Goal: Task Accomplishment & Management: Complete application form

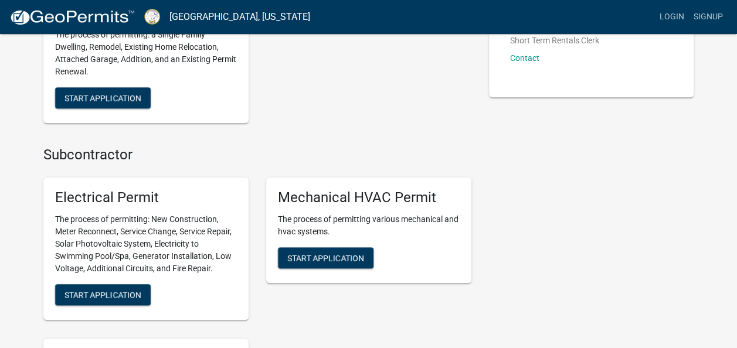
scroll to position [431, 0]
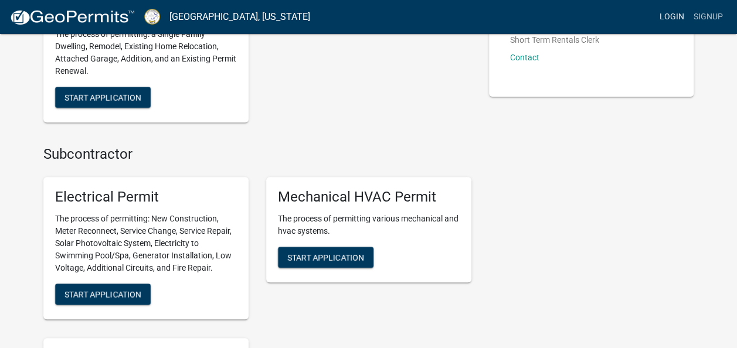
click at [670, 21] on link "Login" at bounding box center [672, 17] width 34 height 22
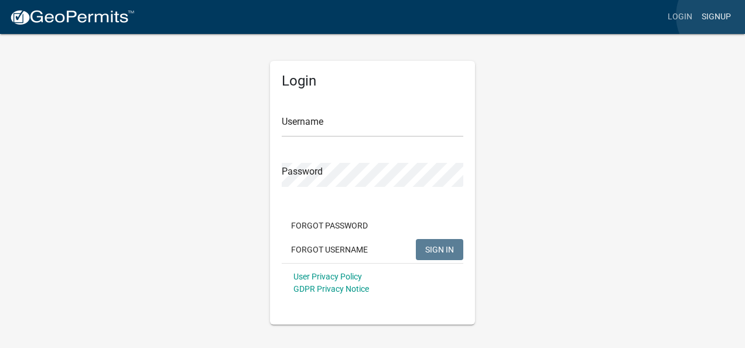
click at [724, 16] on link "Signup" at bounding box center [716, 17] width 39 height 22
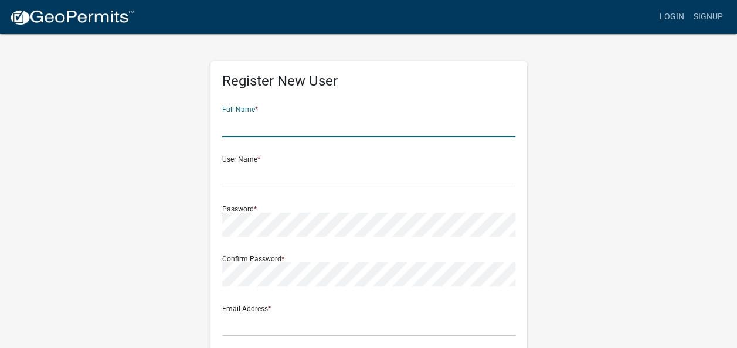
click at [274, 123] on input "text" at bounding box center [368, 125] width 293 height 24
type input "N"
type input "[PERSON_NAME]"
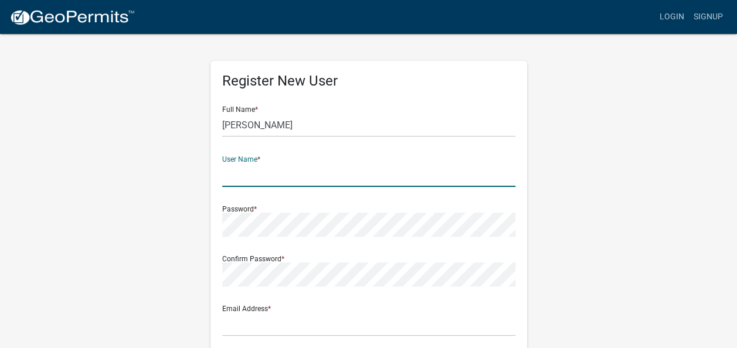
click at [239, 177] on input "text" at bounding box center [368, 175] width 293 height 24
type input "[EMAIL_ADDRESS][DOMAIN_NAME]"
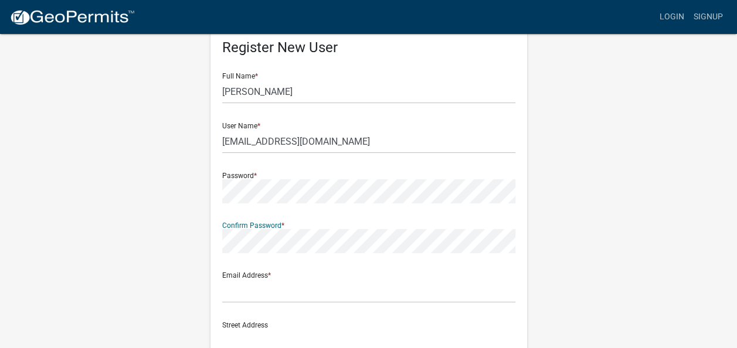
scroll to position [47, 0]
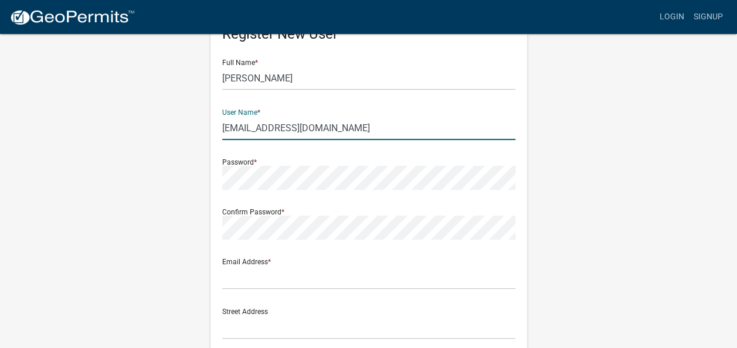
drag, startPoint x: 331, startPoint y: 132, endPoint x: 217, endPoint y: 137, distance: 113.8
click at [217, 137] on div "Register New User Full Name * [PERSON_NAME] User Name * [EMAIL_ADDRESS][DOMAIN_…" at bounding box center [368, 294] width 316 height 560
click at [237, 282] on input "text" at bounding box center [368, 277] width 293 height 24
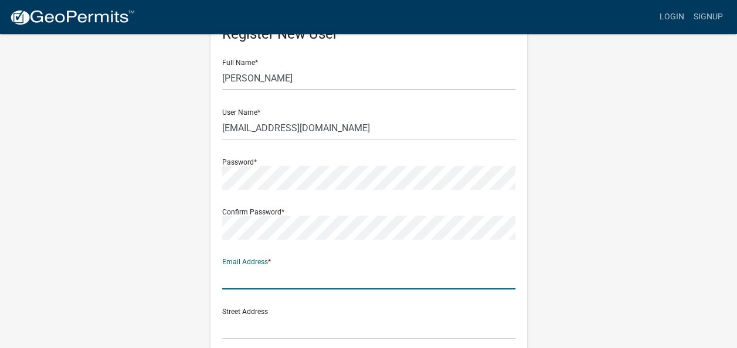
paste input "[EMAIL_ADDRESS][DOMAIN_NAME]"
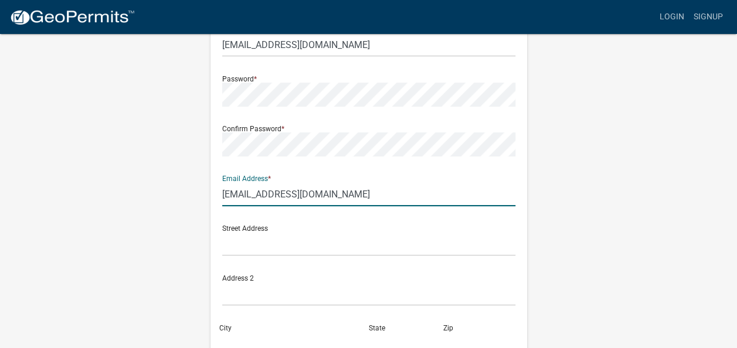
scroll to position [131, 0]
type input "[EMAIL_ADDRESS][DOMAIN_NAME]"
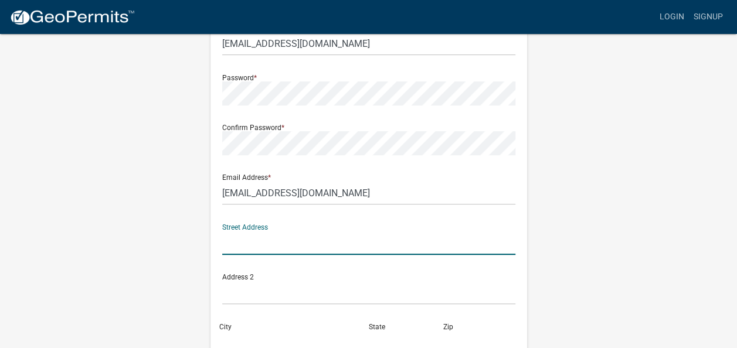
click at [281, 249] on input "text" at bounding box center [368, 243] width 293 height 24
type input "[STREET_ADDRESS]"
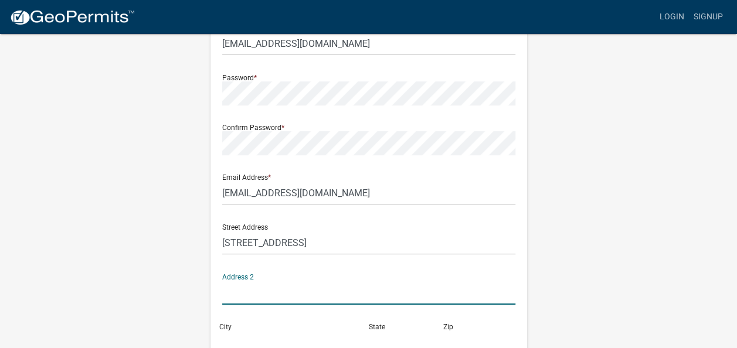
scroll to position [137, 0]
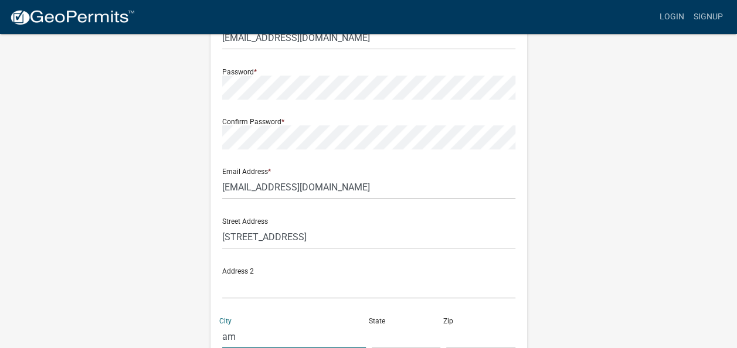
type input "a"
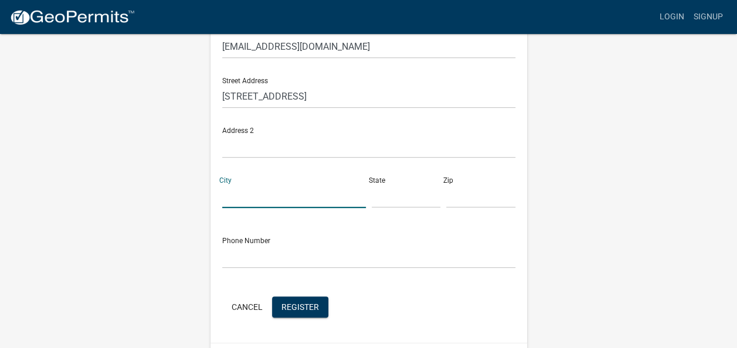
scroll to position [279, 0]
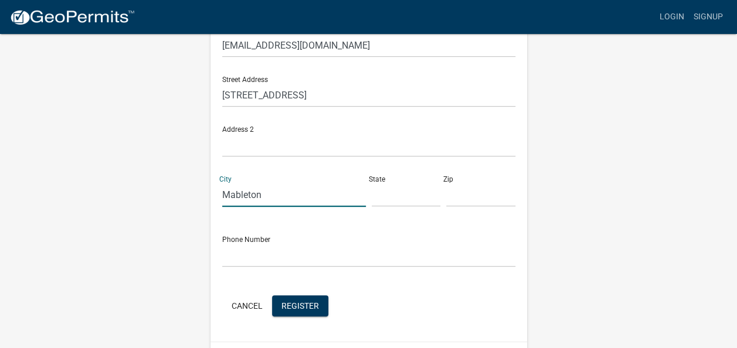
type input "Mableton"
type input "Ga"
type input "30126"
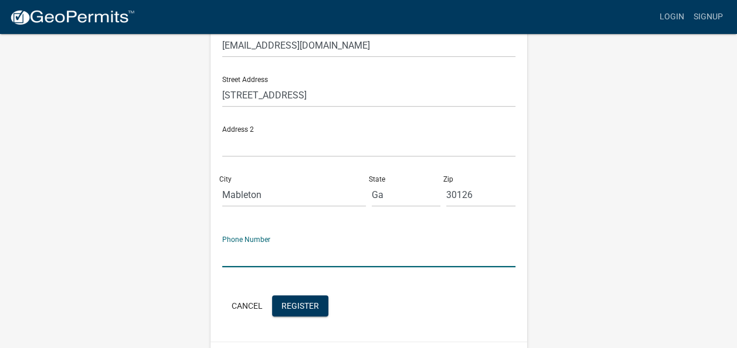
click at [239, 254] on input "text" at bounding box center [368, 255] width 293 height 24
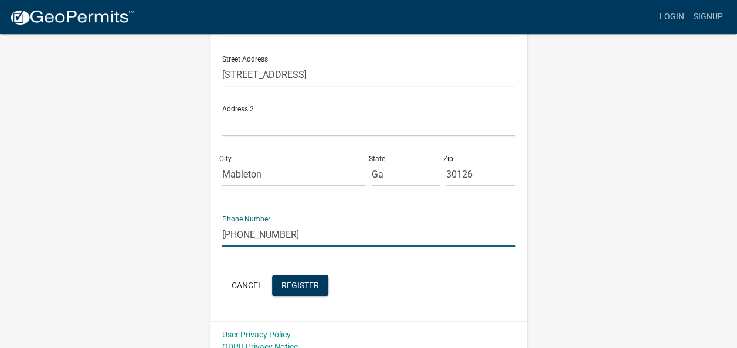
scroll to position [311, 0]
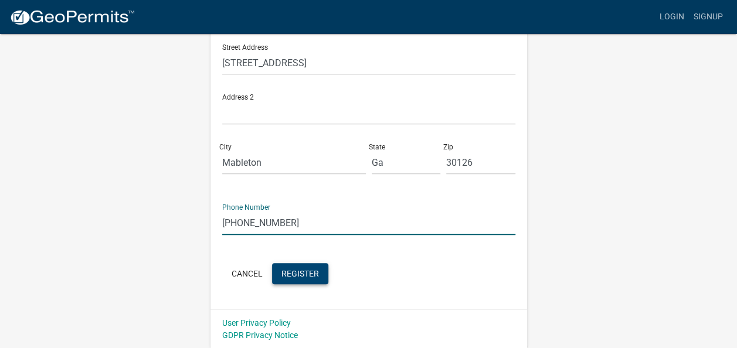
type input "[PHONE_NUMBER]"
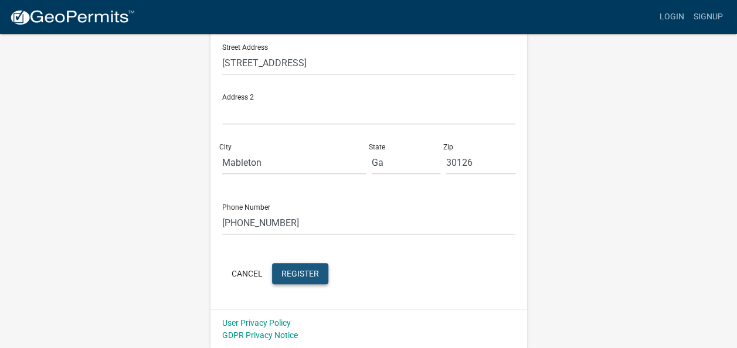
click at [312, 278] on span "Register" at bounding box center [300, 272] width 38 height 9
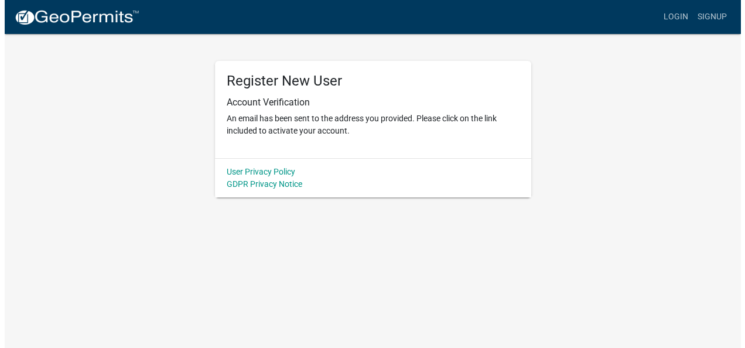
scroll to position [0, 0]
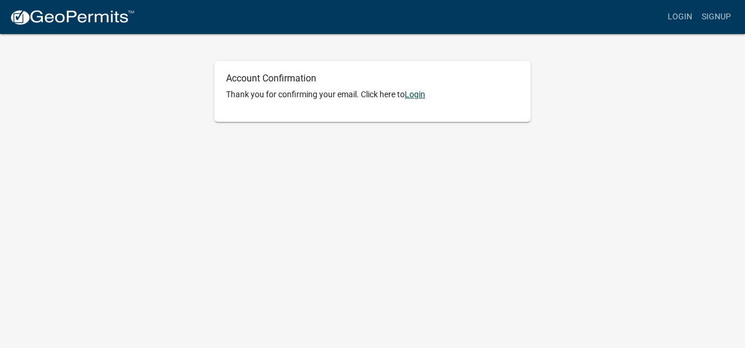
click at [418, 96] on link "Login" at bounding box center [415, 94] width 21 height 9
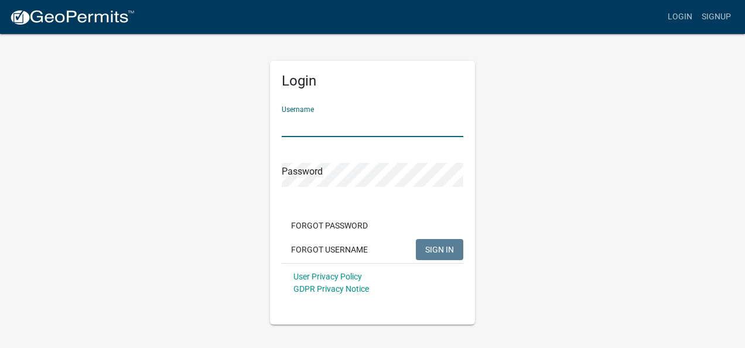
click at [331, 124] on input "Username" at bounding box center [373, 125] width 182 height 24
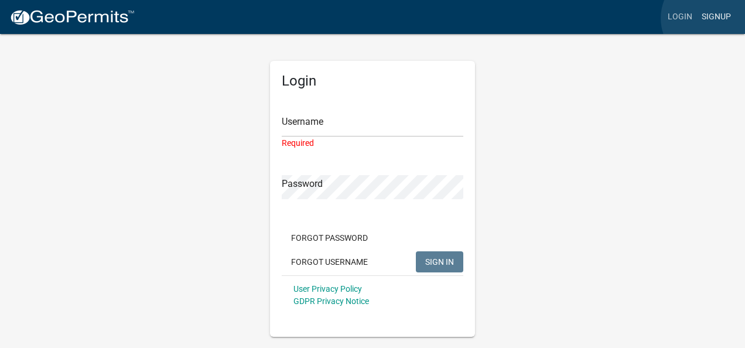
click at [709, 18] on link "Signup" at bounding box center [716, 17] width 39 height 22
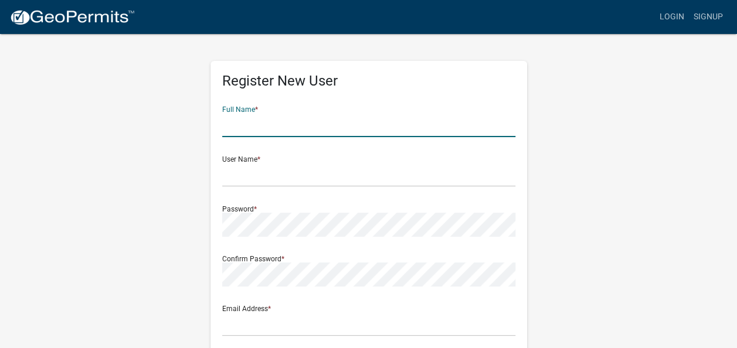
click at [245, 128] on input "text" at bounding box center [368, 125] width 293 height 24
type input "Gregory"
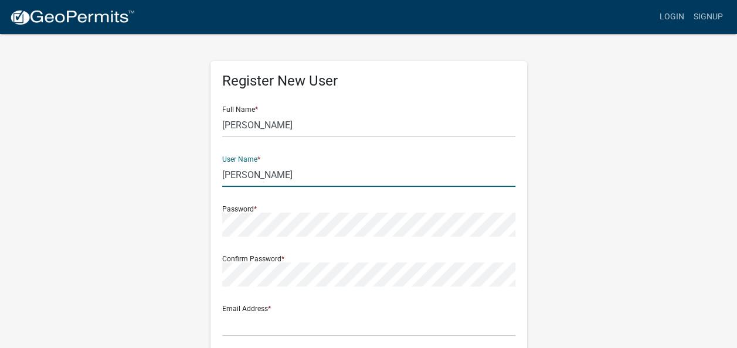
type input "[PERSON_NAME]"
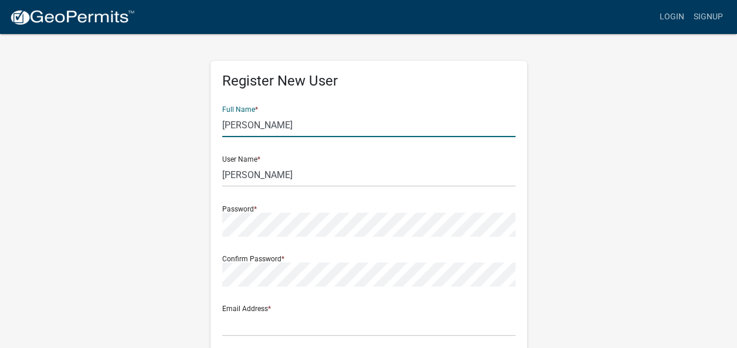
click at [277, 131] on input "Gregory" at bounding box center [368, 125] width 293 height 24
type input "Gregory Powell"
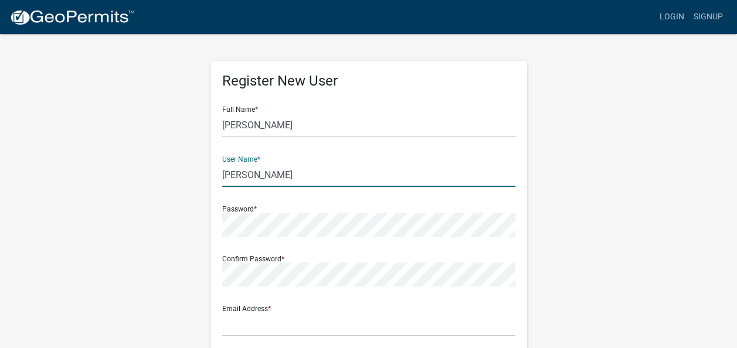
click at [258, 176] on input "[PERSON_NAME]" at bounding box center [368, 175] width 293 height 24
type input "P"
type input "powellg.electrical@gmail.com"
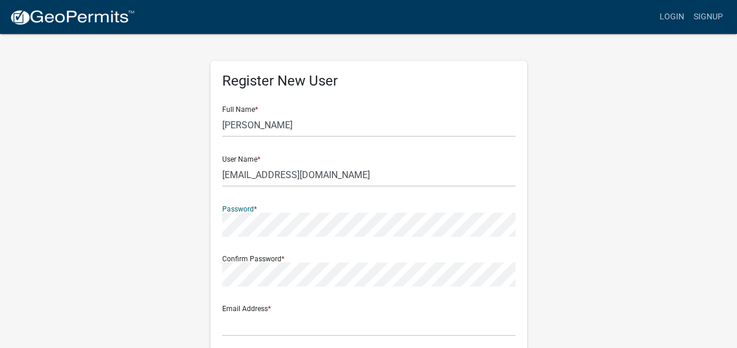
click at [219, 231] on div "Register New User Full Name * Gregory Powell User Name * powellg.electrical@gma…" at bounding box center [368, 341] width 316 height 560
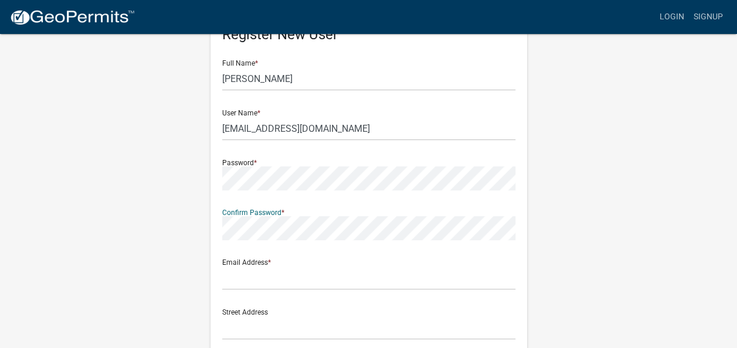
scroll to position [46, 0]
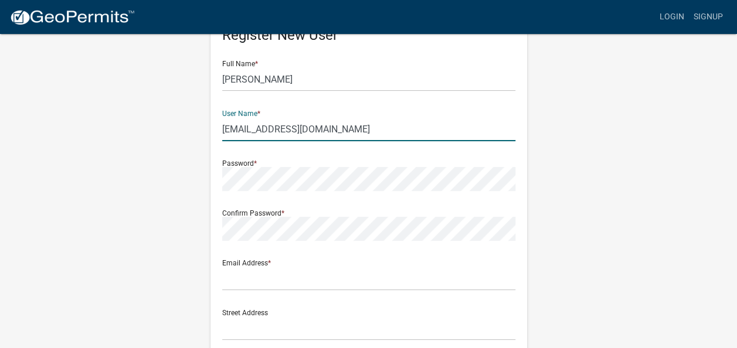
drag, startPoint x: 355, startPoint y: 131, endPoint x: 215, endPoint y: 128, distance: 140.7
click at [215, 128] on div "Register New User Full Name * Gregory Powell User Name * powellg.electrical@gma…" at bounding box center [368, 295] width 316 height 560
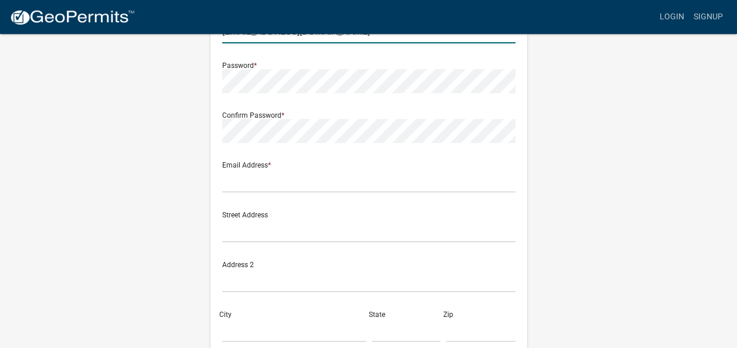
scroll to position [144, 0]
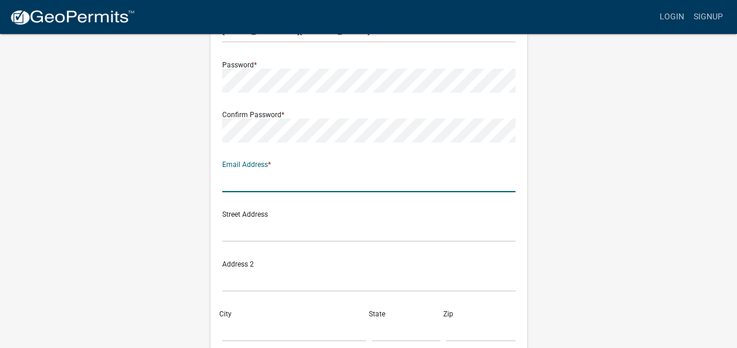
click at [225, 186] on input "text" at bounding box center [368, 180] width 293 height 24
paste input "powellg.electrical@gmail.com"
type input "powellg.electrical@gmail.com"
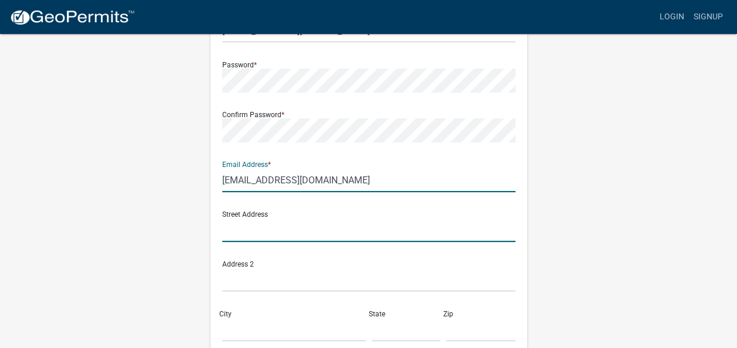
click at [228, 240] on input "text" at bounding box center [368, 230] width 293 height 24
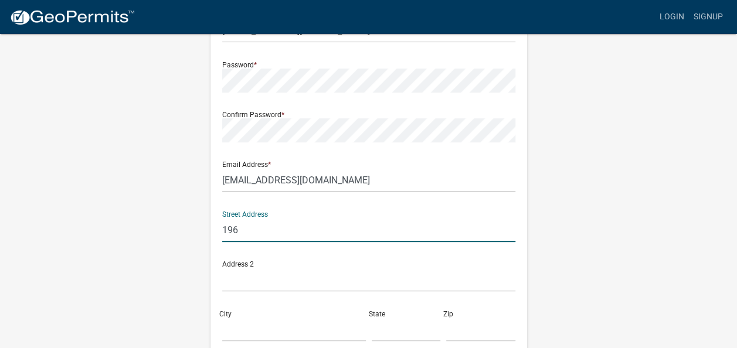
type input "196 Clifton St SE"
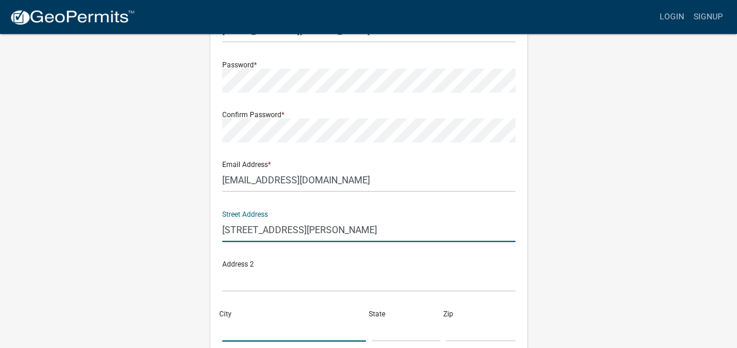
type input "Atlanta, GA 30317"
type input "30101"
type input "4042710845"
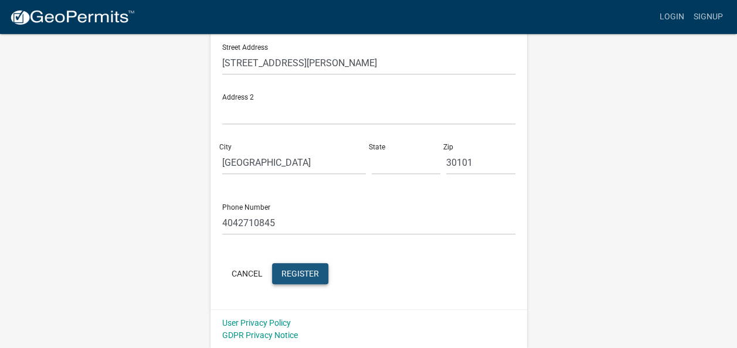
click at [308, 273] on span "Register" at bounding box center [300, 272] width 38 height 9
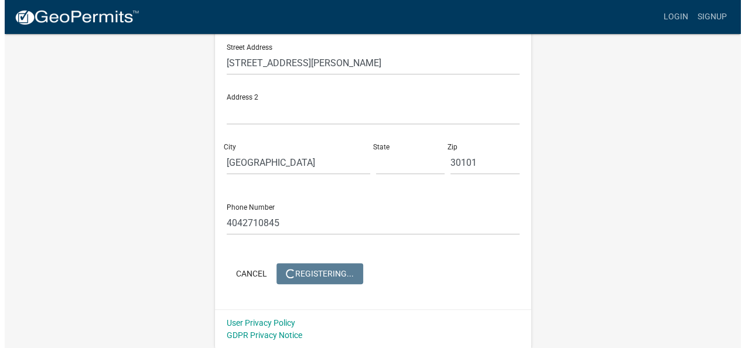
scroll to position [0, 0]
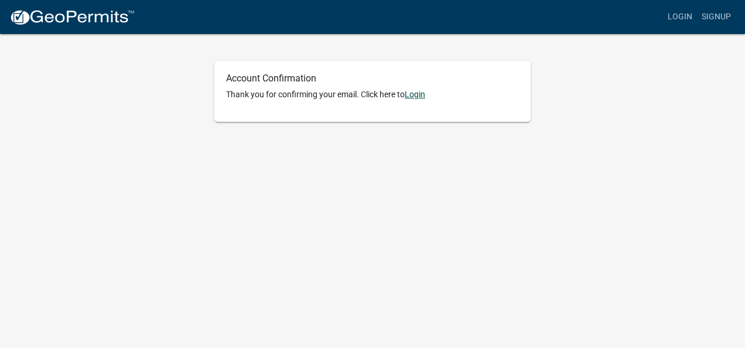
click at [420, 98] on link "Login" at bounding box center [415, 94] width 21 height 9
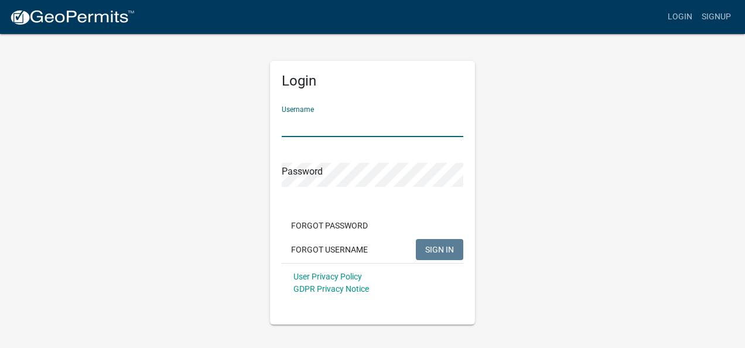
click at [325, 126] on input "Username" at bounding box center [373, 125] width 182 height 24
type input "p"
type input "[EMAIL_ADDRESS][DOMAIN_NAME]"
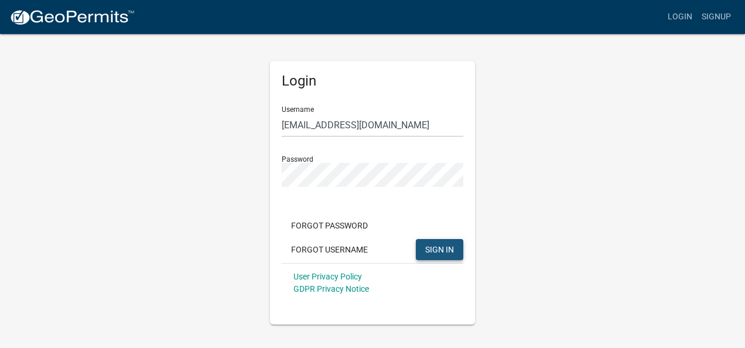
click at [434, 248] on span "SIGN IN" at bounding box center [439, 248] width 29 height 9
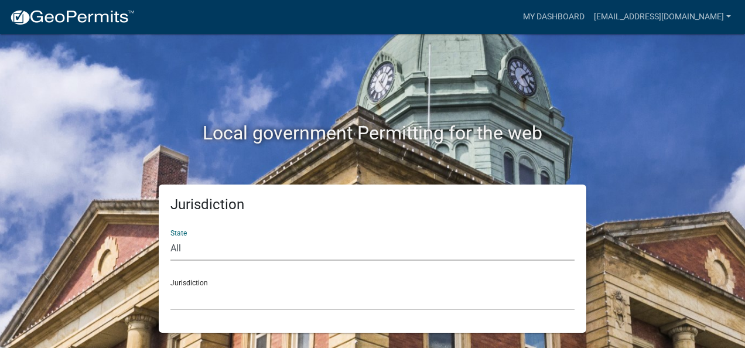
click at [196, 252] on select "All [US_STATE] [US_STATE] [US_STATE] [US_STATE] [US_STATE] [US_STATE] [US_STATE…" at bounding box center [373, 249] width 404 height 24
select select "[US_STATE]"
click at [171, 237] on select "All [US_STATE] [US_STATE] [US_STATE] [US_STATE] [US_STATE] [US_STATE] [US_STATE…" at bounding box center [373, 249] width 404 height 24
click at [220, 292] on select "[GEOGRAPHIC_DATA], [US_STATE][PERSON_NAME][GEOGRAPHIC_DATA], [US_STATE][PERSON_…" at bounding box center [373, 299] width 404 height 24
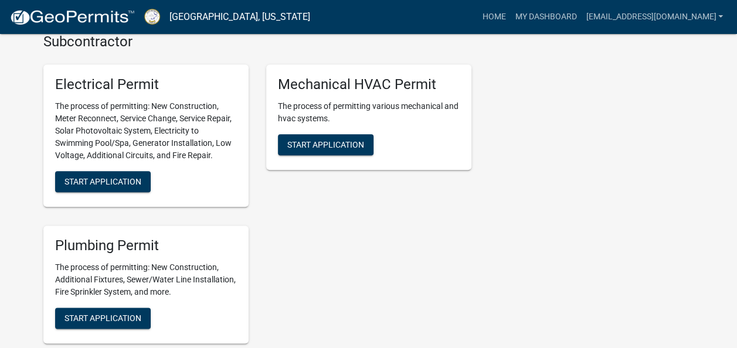
scroll to position [619, 0]
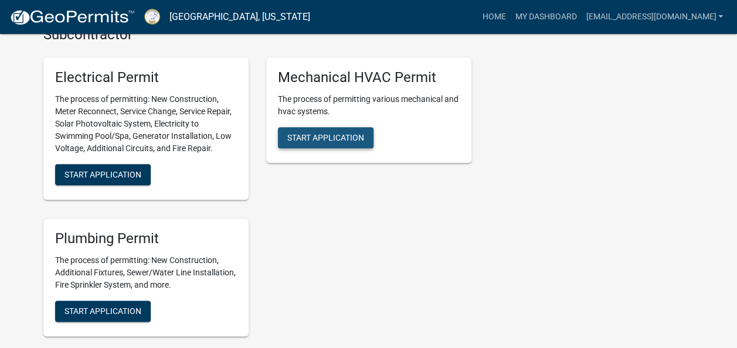
click at [328, 141] on span "Start Application" at bounding box center [325, 137] width 77 height 9
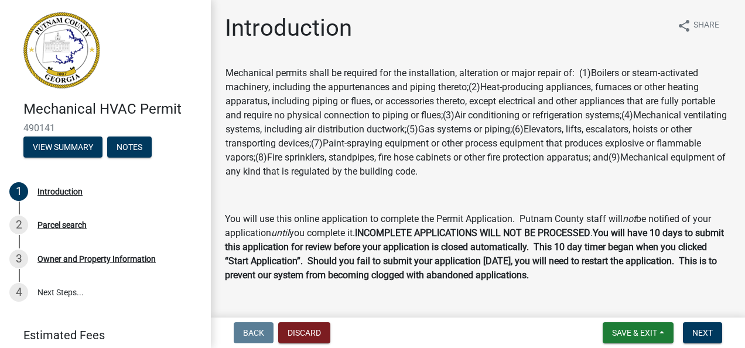
scroll to position [108, 0]
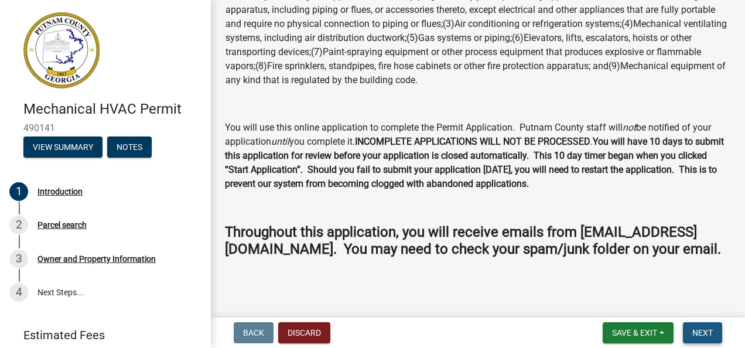
click at [704, 328] on span "Next" at bounding box center [703, 332] width 21 height 9
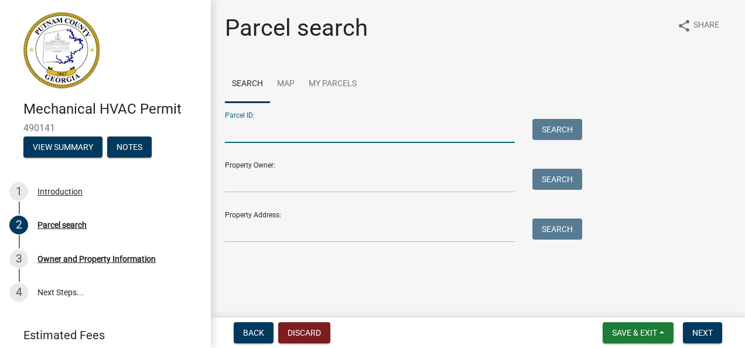
click at [260, 131] on input "Parcel ID:" at bounding box center [370, 131] width 290 height 24
click at [373, 299] on main "Parcel search share Share Search Map My Parcels Parcel ID: Search Property Owne…" at bounding box center [478, 156] width 535 height 313
click at [261, 137] on input "Parcel ID:" at bounding box center [370, 131] width 290 height 24
paste input "[STREET_ADDRESS]"
type input "[STREET_ADDRESS]"
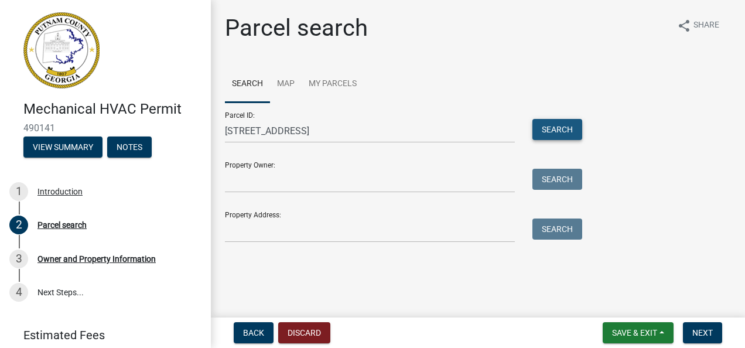
click at [566, 127] on button "Search" at bounding box center [558, 129] width 50 height 21
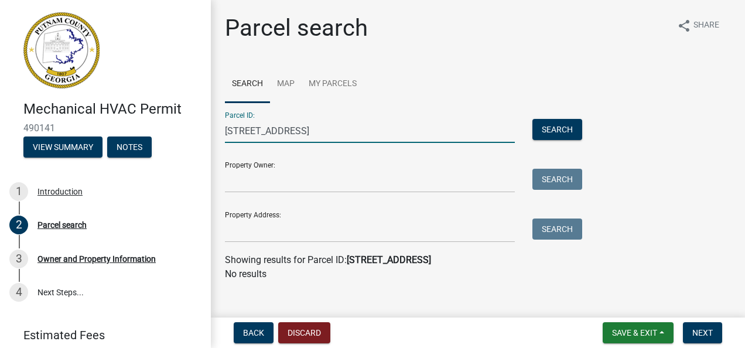
drag, startPoint x: 395, startPoint y: 131, endPoint x: 214, endPoint y: 134, distance: 181.1
click at [210, 134] on div "Mechanical HVAC Permit 490141 View Summary Notes 1 Introduction 2 Parcel search…" at bounding box center [372, 174] width 745 height 348
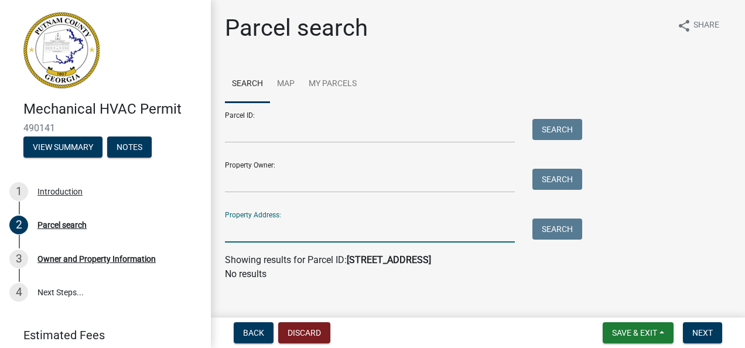
click at [247, 233] on input "Property Address:" at bounding box center [370, 231] width 290 height 24
paste input "271 Scuffleboro Rd, Eatonton, GA 31024"
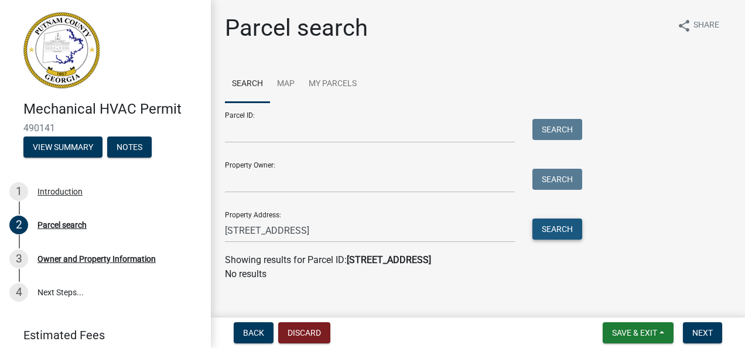
click at [565, 231] on button "Search" at bounding box center [558, 229] width 50 height 21
click at [551, 237] on button "Search" at bounding box center [558, 229] width 50 height 21
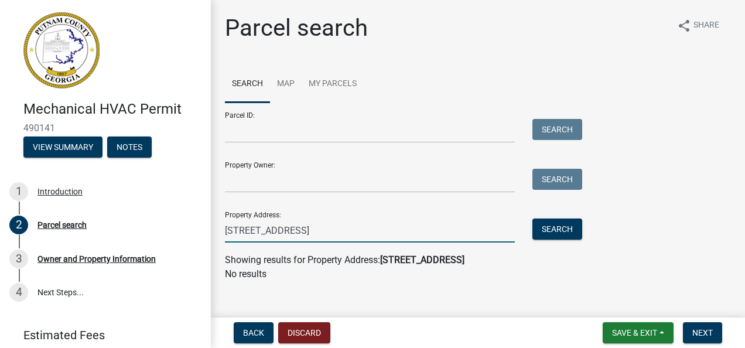
click at [415, 233] on input "271 Scuffleboro Rd, Eatonton, GA 31024" at bounding box center [370, 231] width 290 height 24
type input "2"
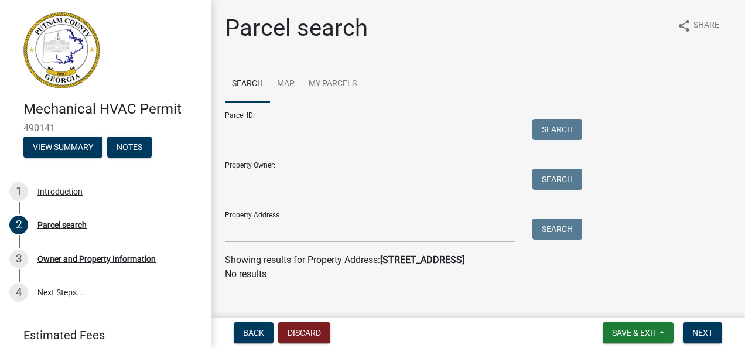
click at [388, 304] on main "Parcel search share Share Search Map My Parcels Parcel ID: Search Property Owne…" at bounding box center [478, 156] width 535 height 313
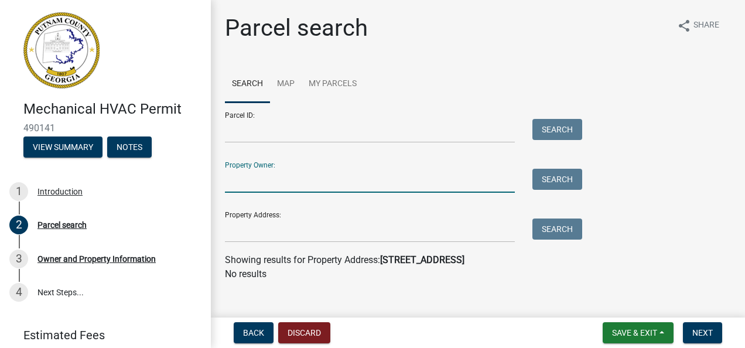
click at [241, 186] on input "Property Owner:" at bounding box center [370, 181] width 290 height 24
paste input "Devran LLC DBA Food Mart"
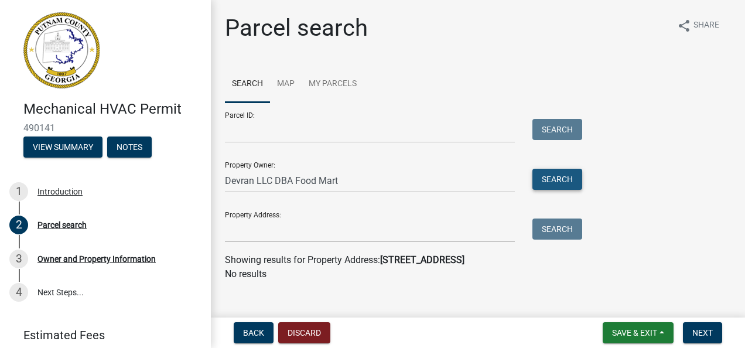
click at [557, 181] on button "Search" at bounding box center [558, 179] width 50 height 21
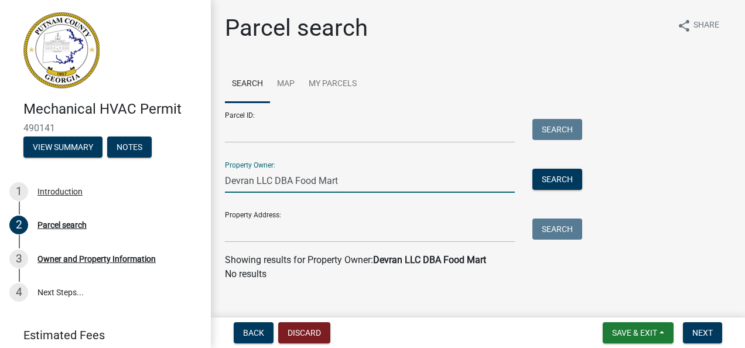
click at [350, 180] on input "Devran LLC DBA Food Mart" at bounding box center [370, 181] width 290 height 24
type input "D"
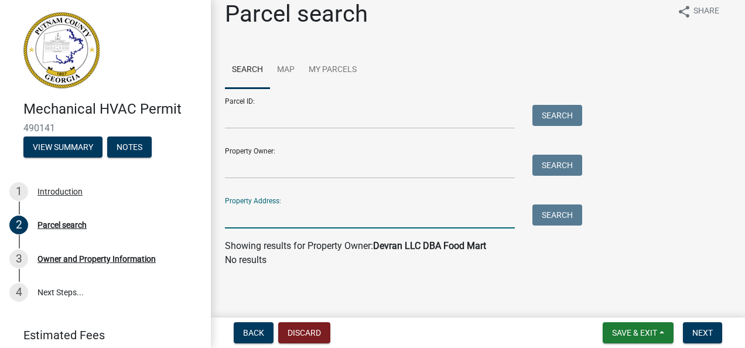
click at [416, 217] on input "Property Address:" at bounding box center [370, 217] width 290 height 24
click at [383, 304] on main "Parcel search share Share Search Map My Parcels Parcel ID: Search Property Owne…" at bounding box center [478, 156] width 535 height 313
click at [241, 216] on input "Property Address:" at bounding box center [370, 217] width 290 height 24
paste input "271 Scuffleboro Rd"
type input "271 Scuffleboro Rd"
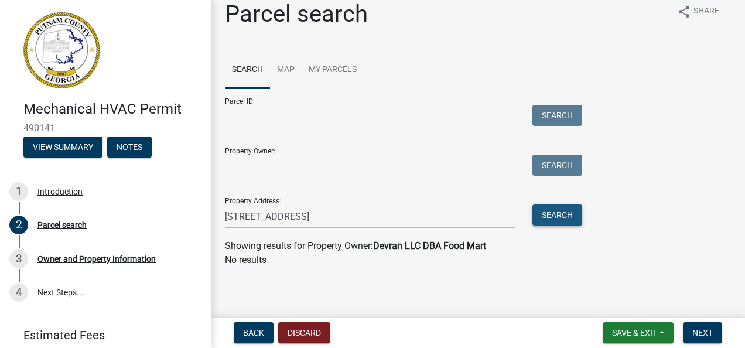
click at [565, 211] on button "Search" at bounding box center [558, 215] width 50 height 21
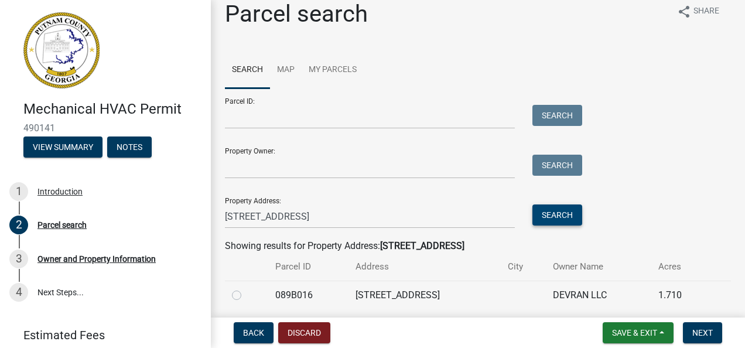
scroll to position [56, 0]
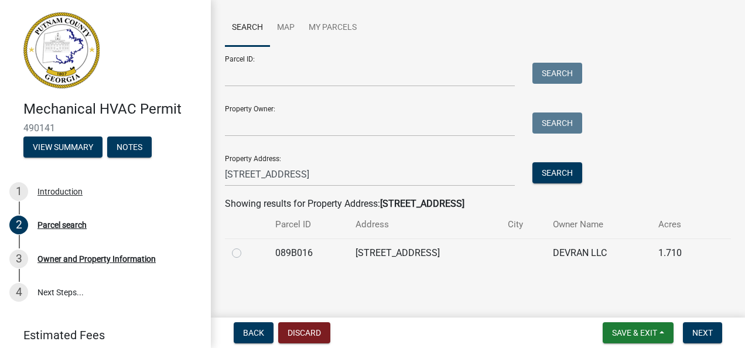
click at [246, 246] on label at bounding box center [246, 246] width 0 height 0
click at [246, 252] on input "radio" at bounding box center [250, 250] width 8 height 8
radio input "true"
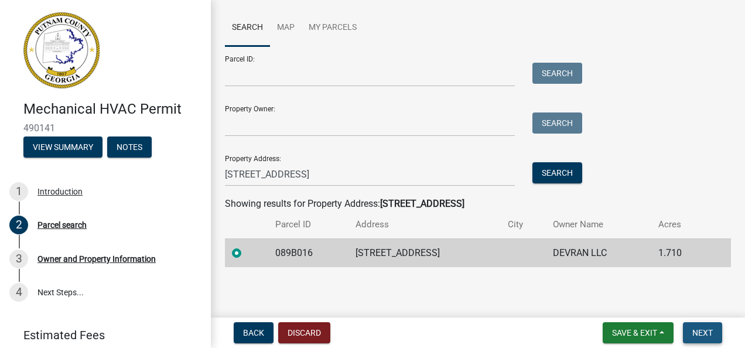
click at [703, 335] on span "Next" at bounding box center [703, 332] width 21 height 9
click at [704, 335] on span "Next" at bounding box center [703, 332] width 21 height 9
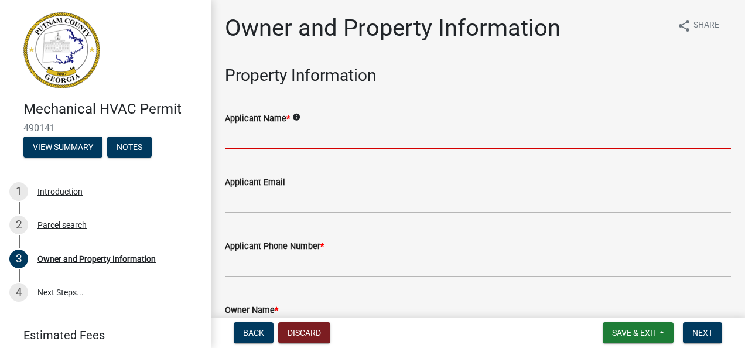
click at [326, 141] on input "Applicant Name *" at bounding box center [478, 137] width 506 height 24
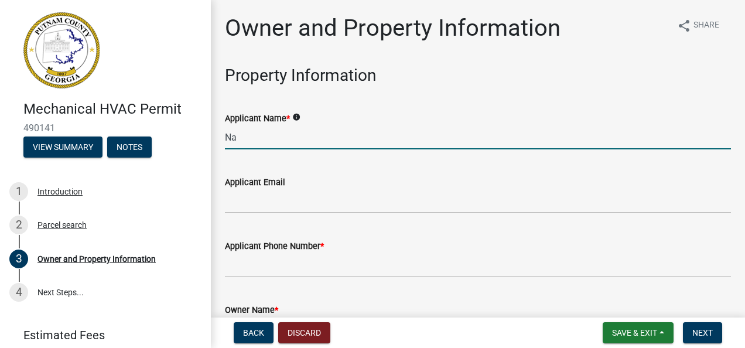
type input "N"
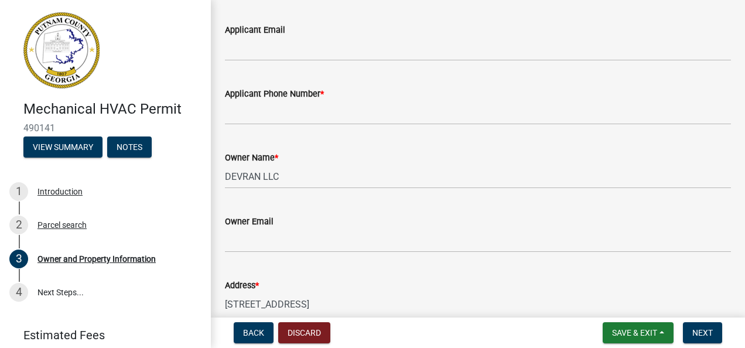
scroll to position [155, 0]
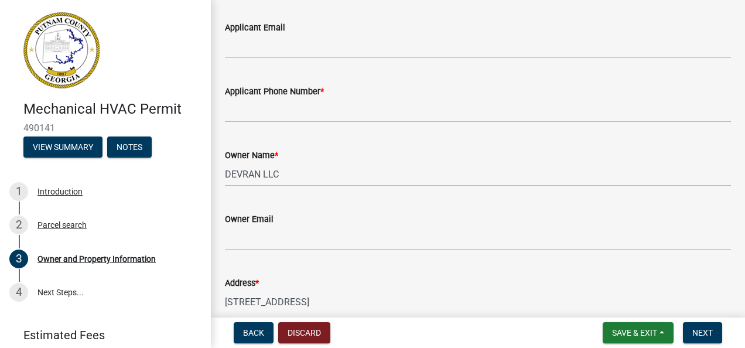
type input "[PERSON_NAME]"
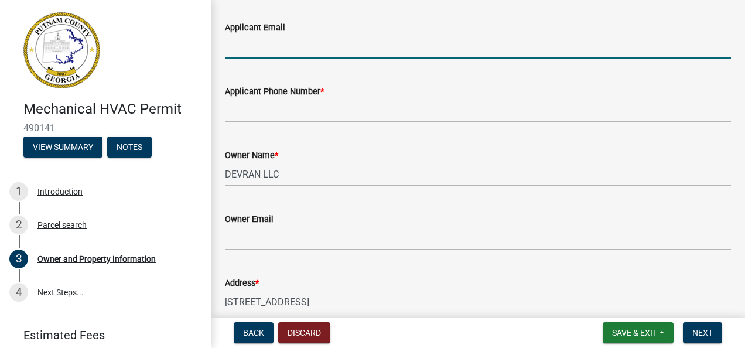
click at [258, 55] on input "Applicant Email" at bounding box center [478, 47] width 506 height 24
type input "[EMAIL_ADDRESS][DOMAIN_NAME]"
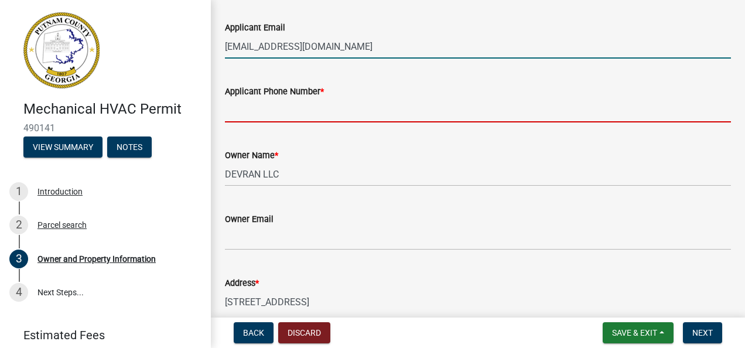
type input "4044345193"
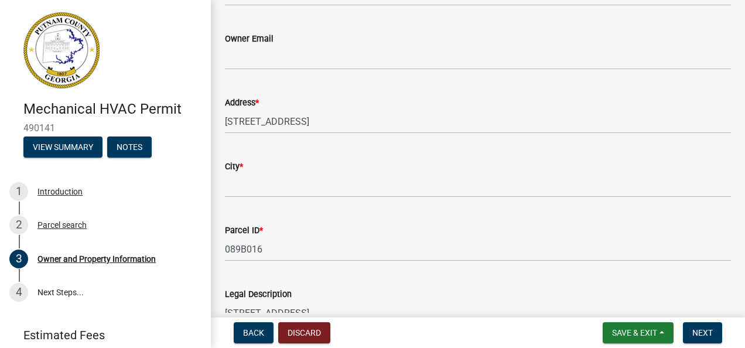
scroll to position [339, 0]
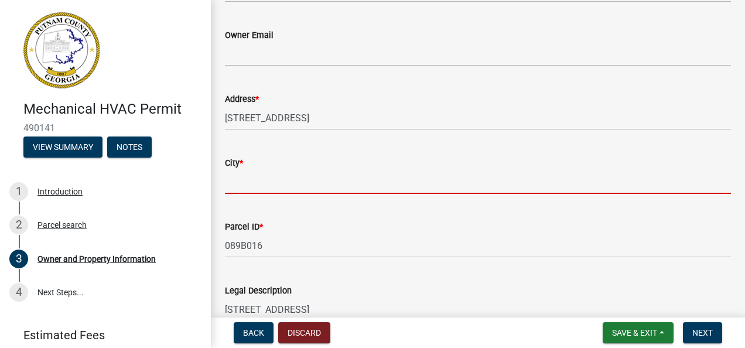
click at [241, 182] on input "City *" at bounding box center [478, 182] width 506 height 24
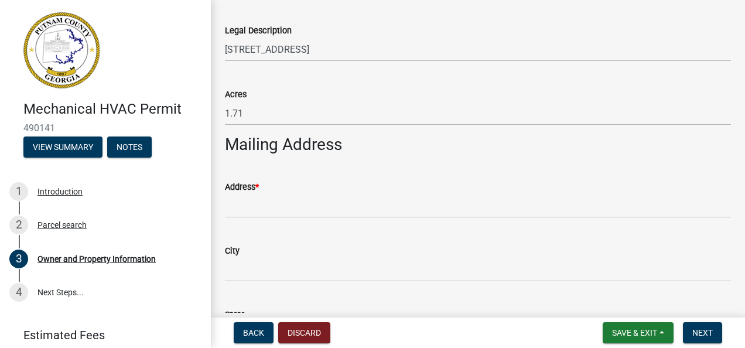
scroll to position [602, 0]
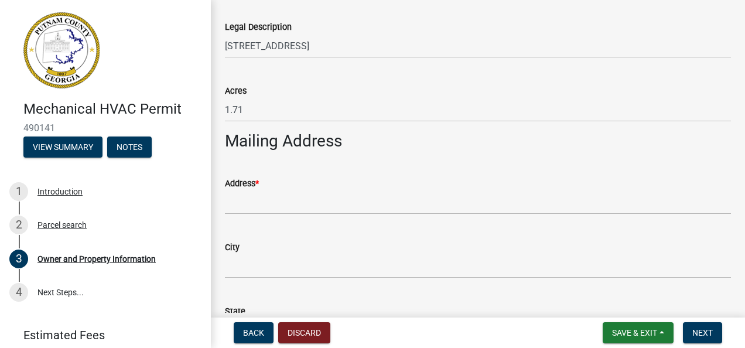
type input "Eatonton"
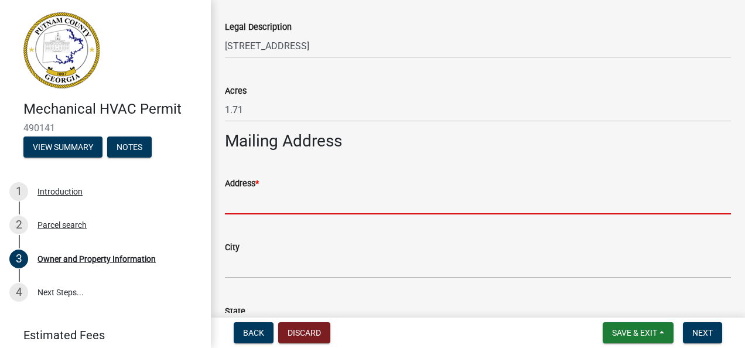
click at [250, 206] on input "Address *" at bounding box center [478, 202] width 506 height 24
paste input "271 Scuffleboro Rd"
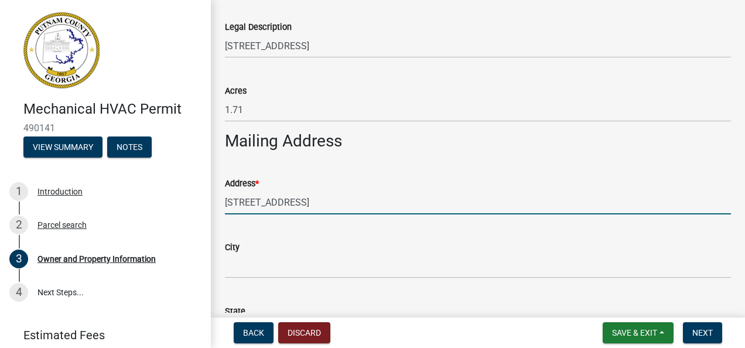
type input "271 Scuffleboro Rd"
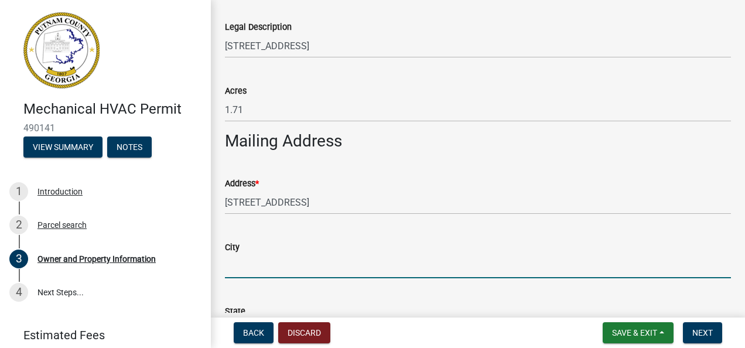
click at [244, 266] on input "City" at bounding box center [478, 266] width 506 height 24
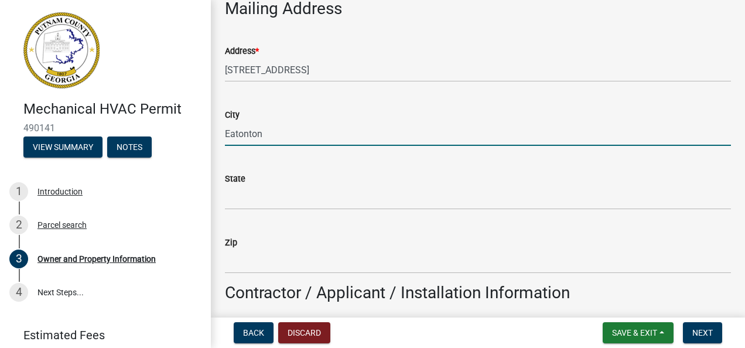
scroll to position [736, 0]
type input "Eatonton"
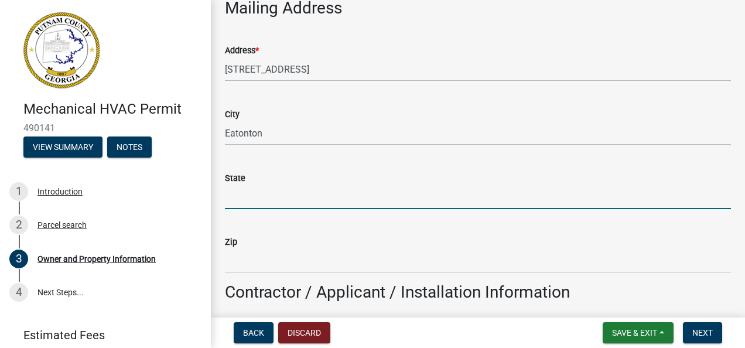
click at [268, 196] on input "State" at bounding box center [478, 197] width 506 height 24
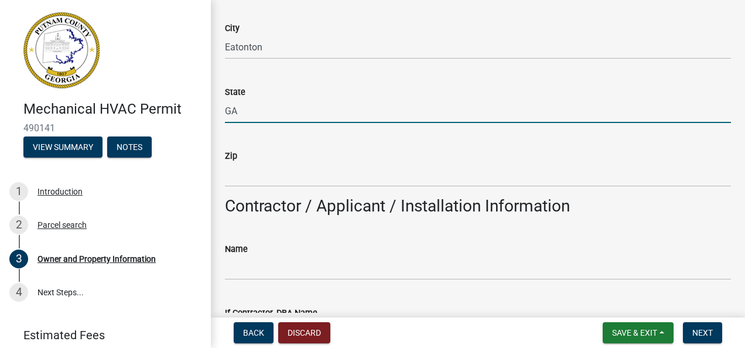
scroll to position [852, 0]
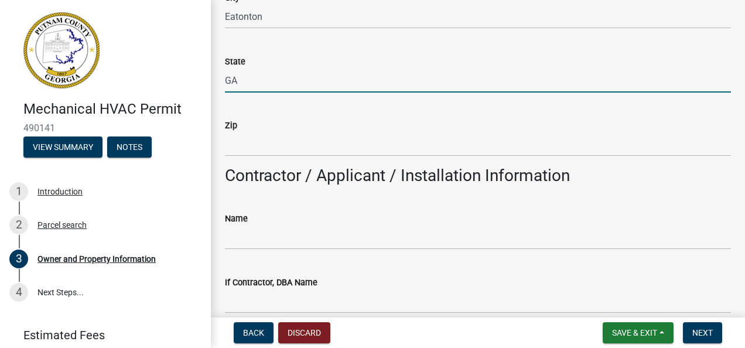
type input "GA"
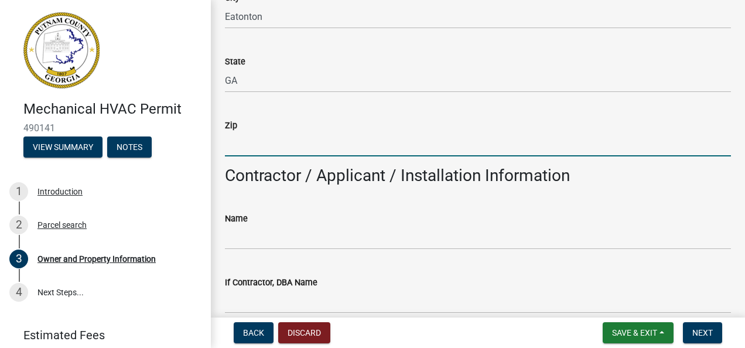
click at [231, 145] on input "Zip" at bounding box center [478, 144] width 506 height 24
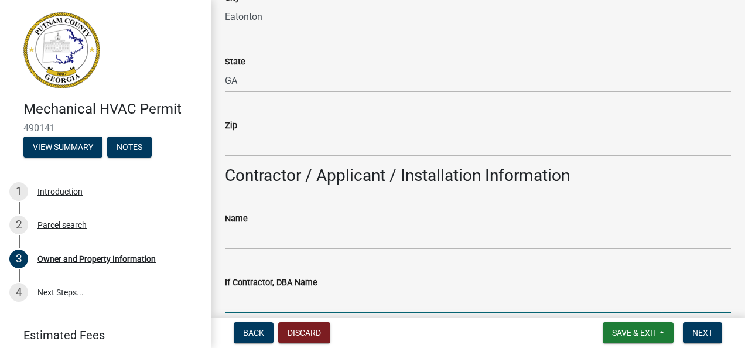
click at [376, 299] on input "If Contractor, DBA Name" at bounding box center [478, 302] width 506 height 24
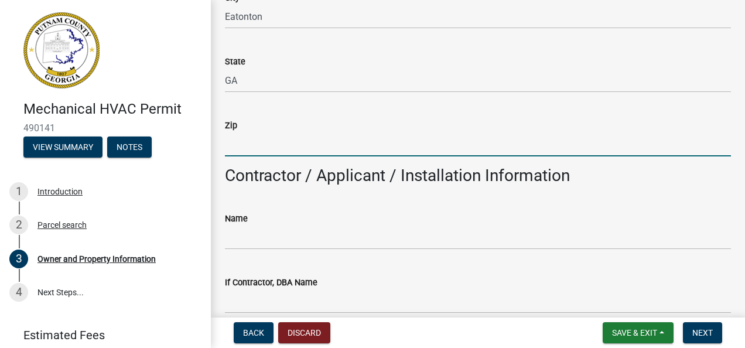
click at [248, 145] on input "Zip" at bounding box center [478, 144] width 506 height 24
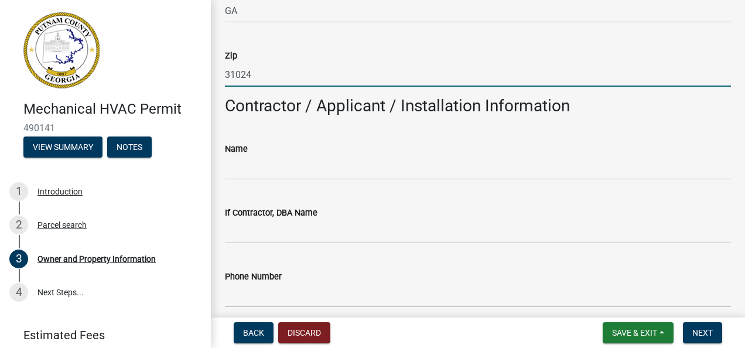
scroll to position [920, 0]
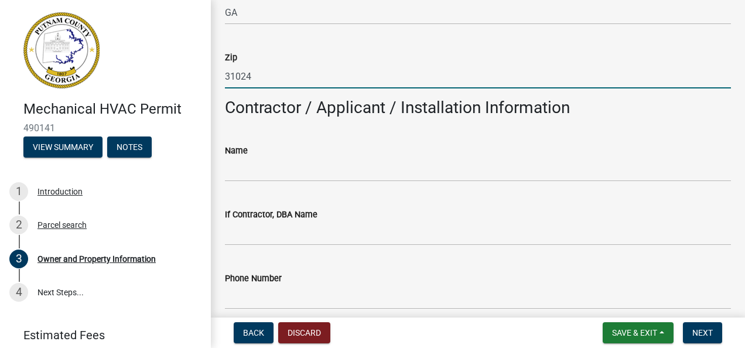
type input "31024"
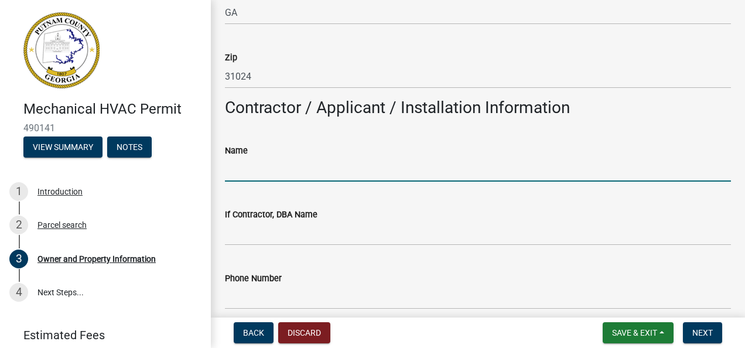
click at [261, 175] on input "Name" at bounding box center [478, 170] width 506 height 24
type input "[PERSON_NAME]"
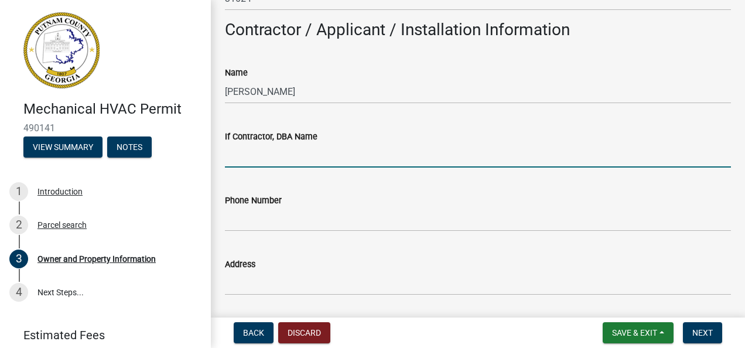
scroll to position [999, 0]
type input "H"
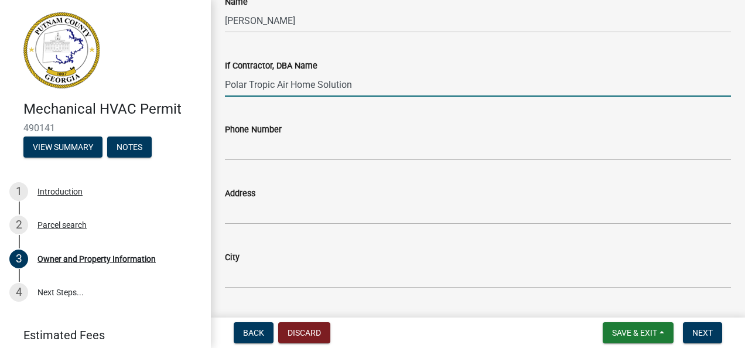
scroll to position [1072, 0]
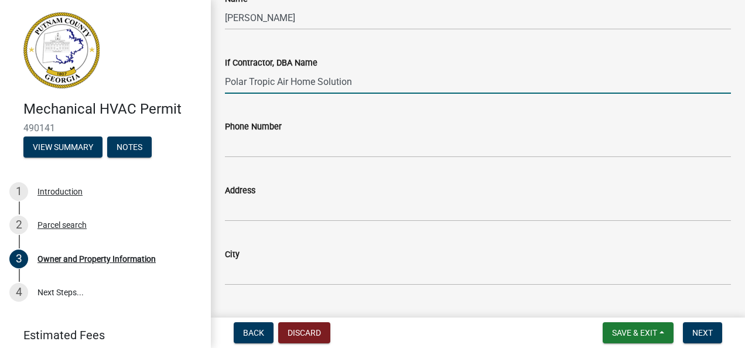
type input "Polar Tropic Air Home Solution"
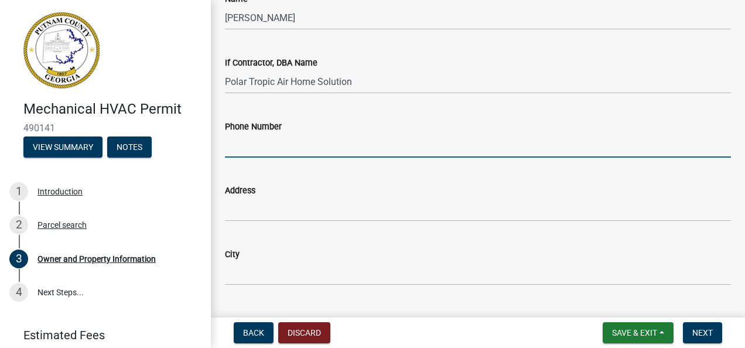
click at [255, 153] on input "Phone Number" at bounding box center [478, 146] width 506 height 24
type input "4044345193"
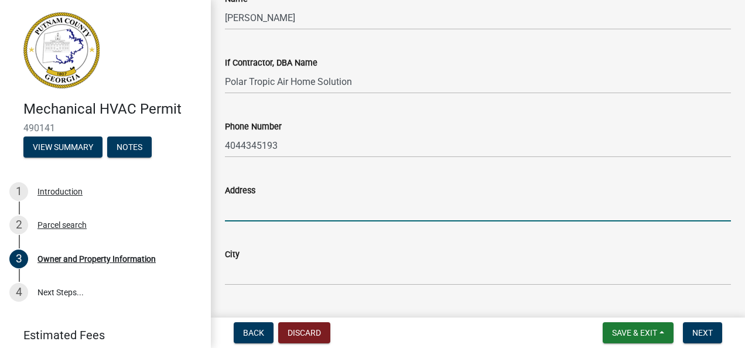
click at [231, 214] on input "Address" at bounding box center [478, 210] width 506 height 24
type input "[STREET_ADDRESS]"
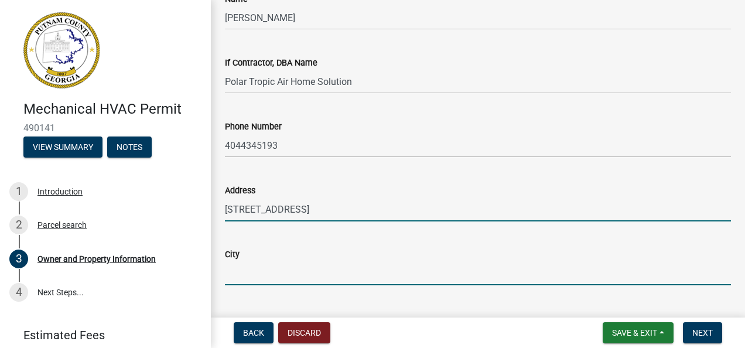
type input "Mableton"
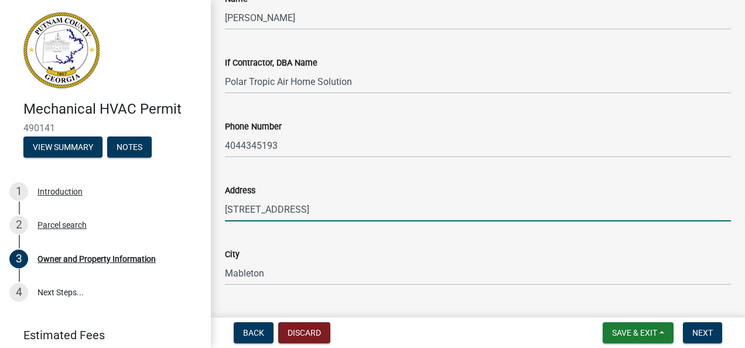
type input "Ga"
type input "30126"
type input "[EMAIL_ADDRESS][DOMAIN_NAME]"
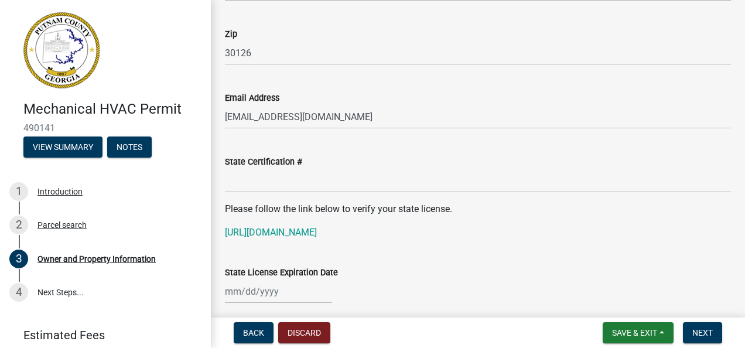
scroll to position [1425, 0]
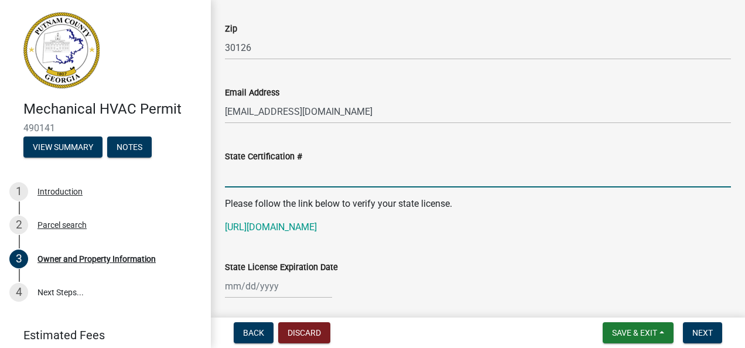
click at [266, 175] on input "State Certification #" at bounding box center [478, 176] width 506 height 24
type input "CR110204"
select select "10"
select select "2025"
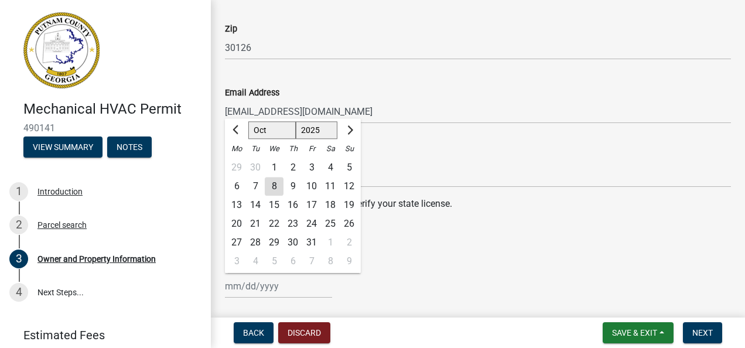
click at [230, 287] on div "Jan Feb Mar Apr May Jun Jul Aug Sep Oct Nov Dec 1525 1526 1527 1528 1529 1530 1…" at bounding box center [278, 286] width 107 height 24
click at [474, 281] on div "Jan Feb Mar Apr May Jun Jul Aug Sep Oct Nov Dec 1525 1526 1527 1528 1529 1530 1…" at bounding box center [478, 286] width 506 height 24
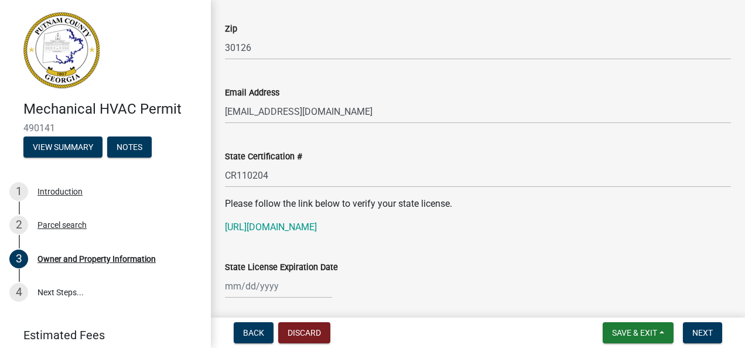
select select "10"
select select "2025"
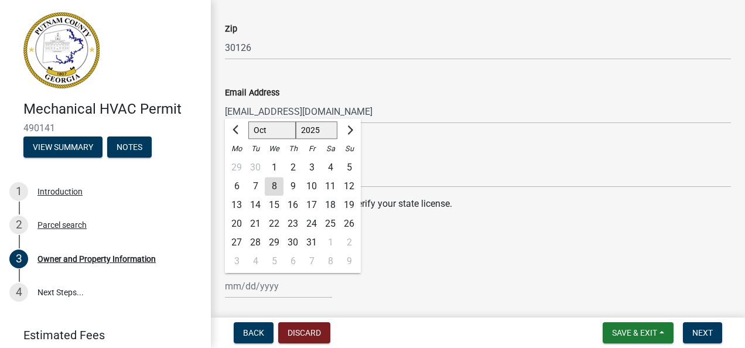
click at [231, 287] on input "State License Expiration Date" at bounding box center [278, 286] width 107 height 24
click at [348, 131] on span "Next month" at bounding box center [349, 129] width 9 height 9
select select "11"
click at [346, 240] on div "30" at bounding box center [349, 242] width 19 height 19
type input "11/30/2025"
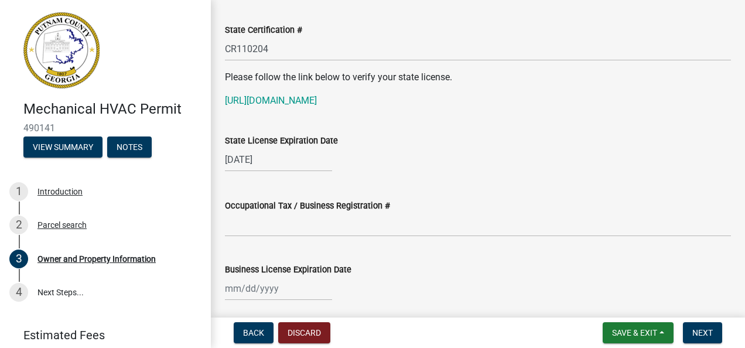
scroll to position [1555, 0]
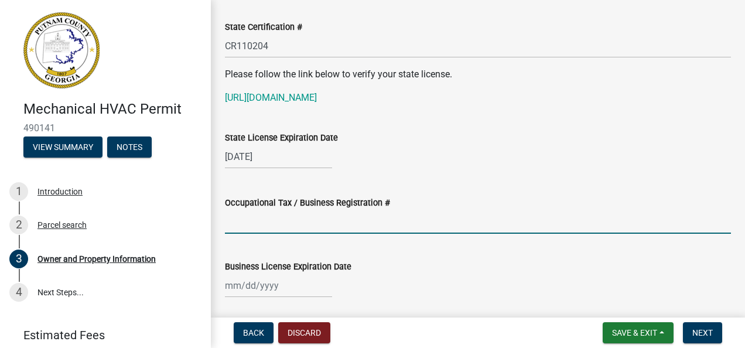
click at [254, 219] on input "Occupational Tax / Business Registration #" at bounding box center [478, 222] width 506 height 24
type input "2025-00867"
select select "10"
select select "2025"
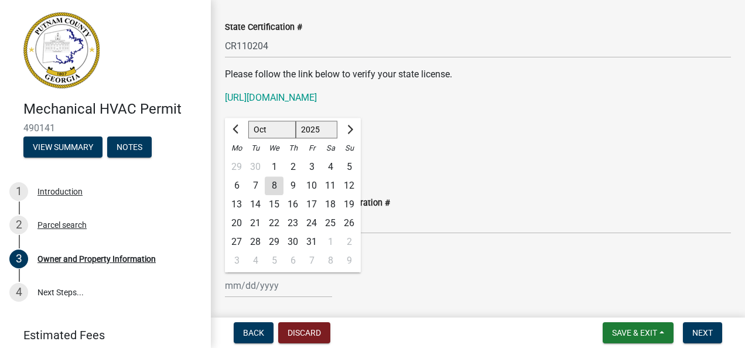
click at [229, 285] on div "Jan Feb Mar Apr May Jun Jul Aug Sep Oct Nov Dec 1525 1526 1527 1528 1529 1530 1…" at bounding box center [278, 286] width 107 height 24
click at [350, 132] on button "Next month" at bounding box center [349, 129] width 14 height 19
select select "12"
click at [273, 244] on div "31" at bounding box center [274, 242] width 19 height 19
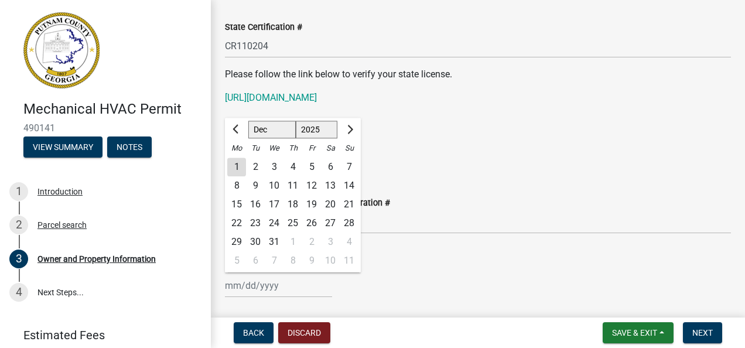
type input "12/31/2025"
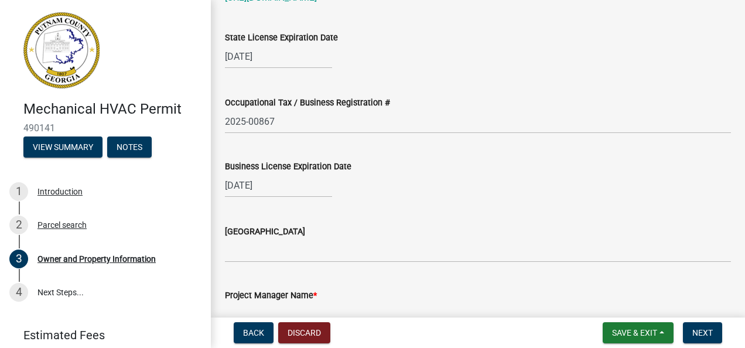
scroll to position [1689, 0]
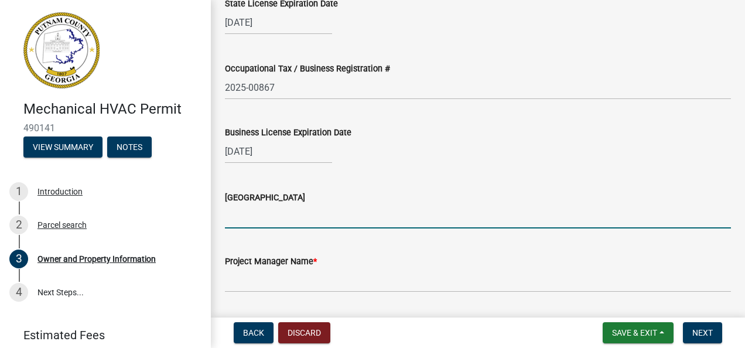
click at [341, 223] on input "Issuing County" at bounding box center [478, 217] width 506 height 24
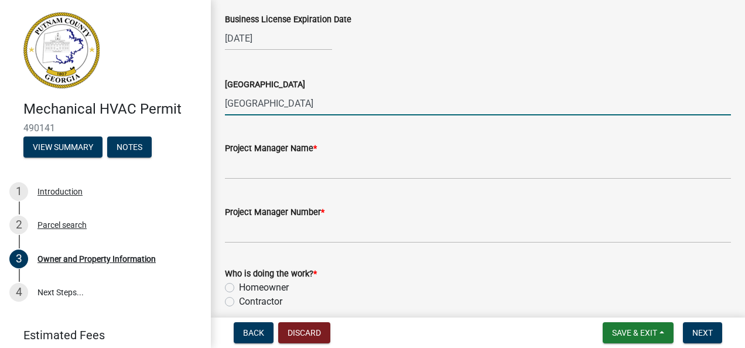
scroll to position [1803, 0]
type input "Mableton City"
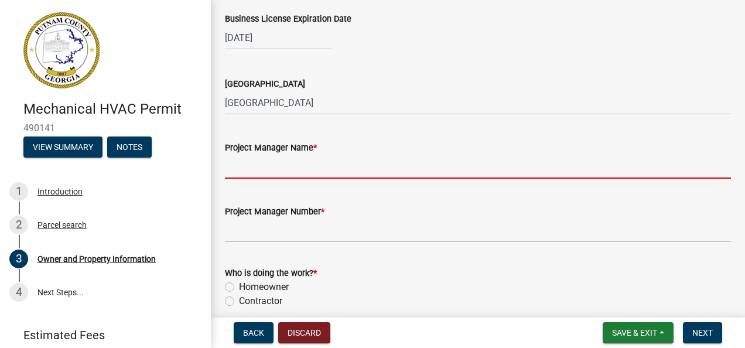
click at [277, 172] on input "Project Manager Name *" at bounding box center [478, 167] width 506 height 24
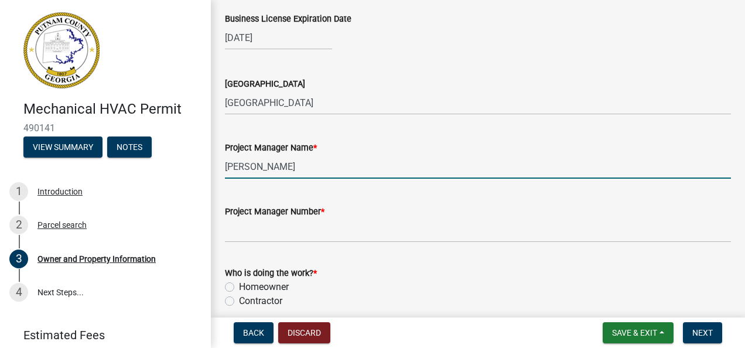
type input "Lazaro Serafin"
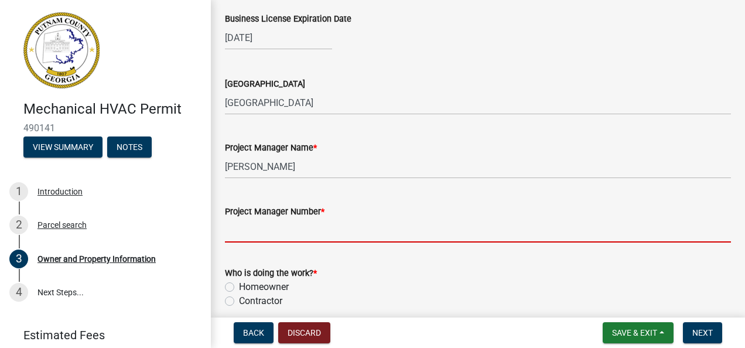
click at [247, 231] on input "Project Manager Number *" at bounding box center [478, 231] width 506 height 24
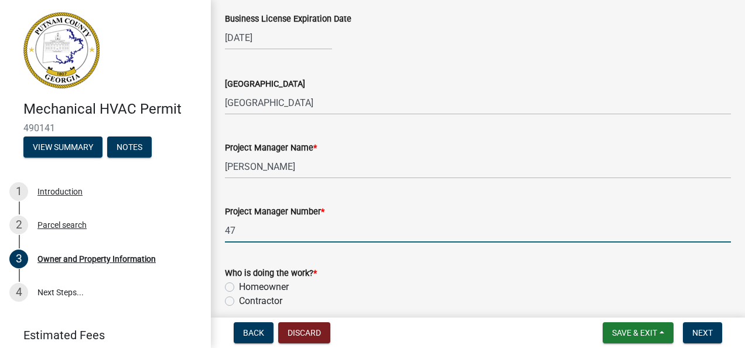
type input "4"
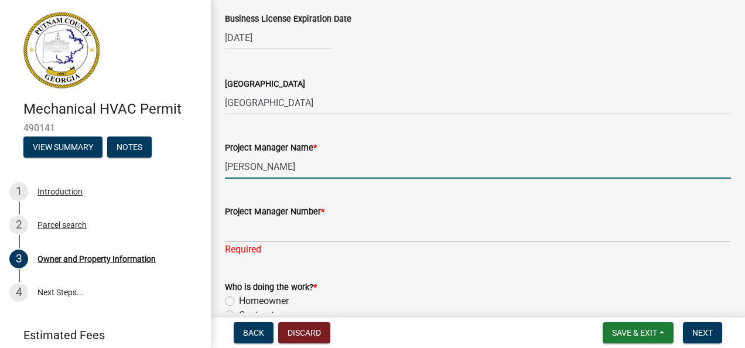
click at [308, 169] on input "Lazaro Serafin" at bounding box center [478, 167] width 506 height 24
type input "L"
type input "Lenin Portes"
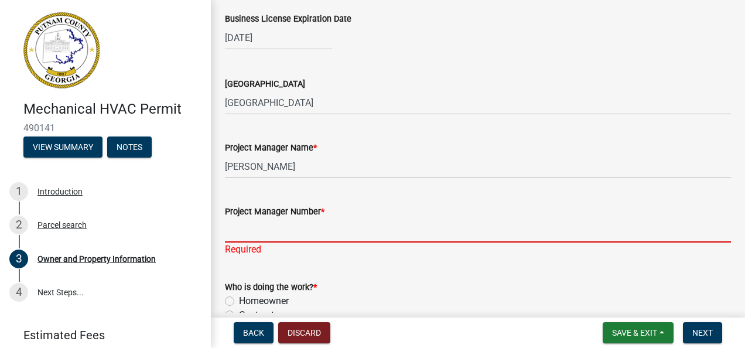
click at [252, 234] on input "Project Manager Number *" at bounding box center [478, 231] width 506 height 24
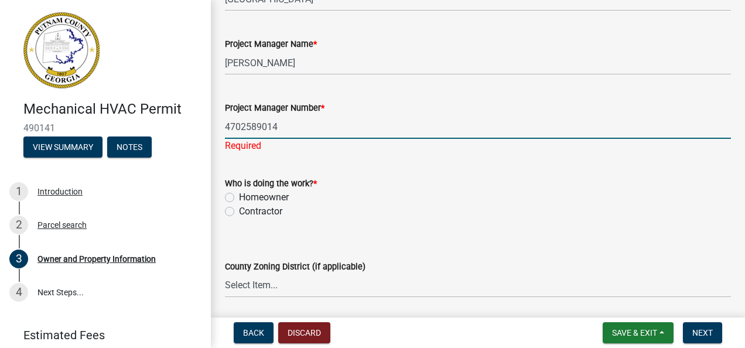
scroll to position [1908, 0]
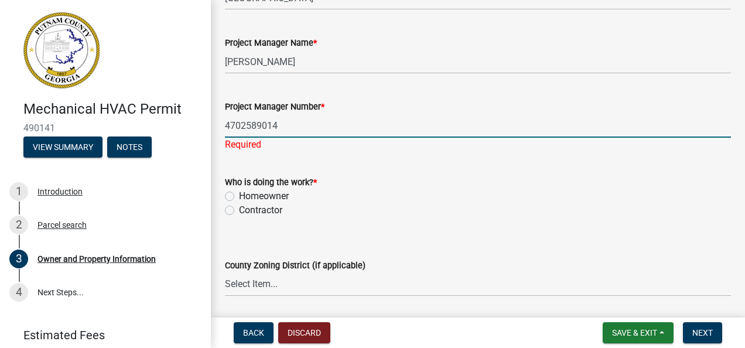
type input "4702589014"
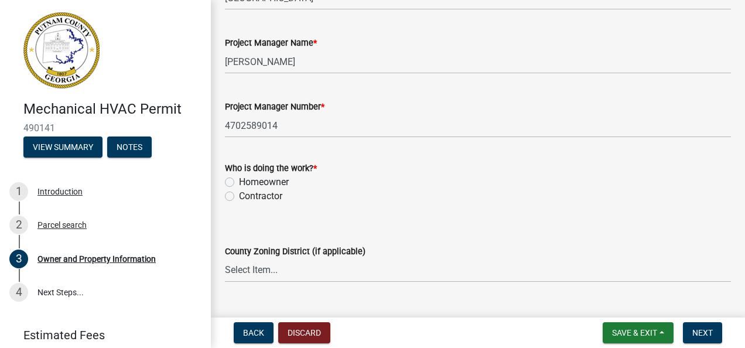
click at [230, 209] on wm-data-entity-input "Who is doing the work? * Homeowner Contractor" at bounding box center [478, 180] width 506 height 67
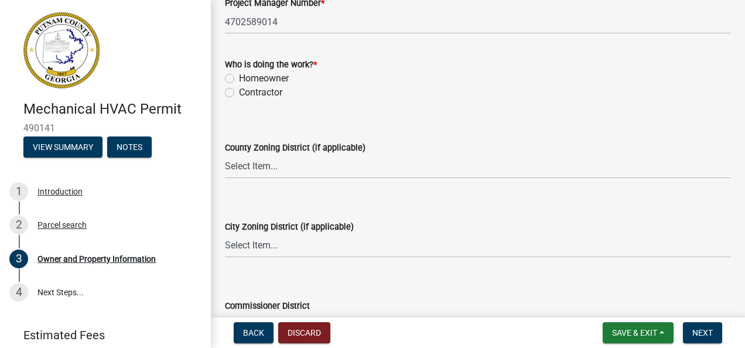
scroll to position [2171, 0]
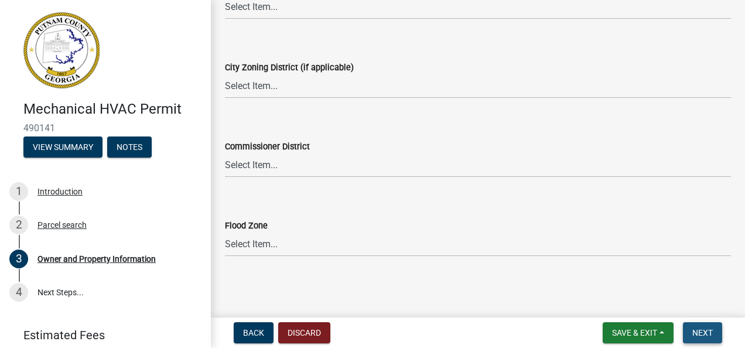
click at [713, 335] on button "Next" at bounding box center [702, 332] width 39 height 21
click at [706, 334] on span "Next" at bounding box center [703, 332] width 21 height 9
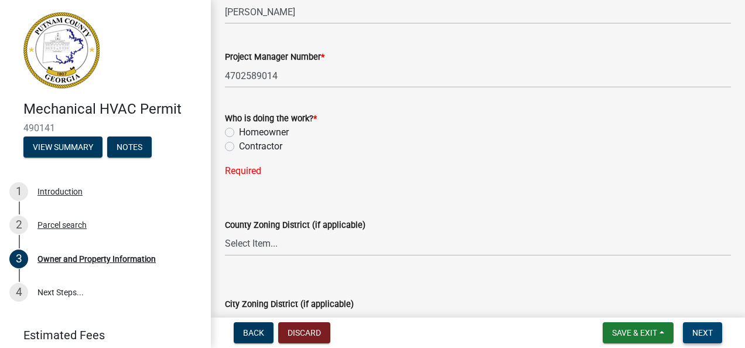
scroll to position [1957, 0]
click at [239, 145] on label "Contractor" at bounding box center [260, 147] width 43 height 14
click at [239, 145] on input "Contractor" at bounding box center [243, 144] width 8 height 8
radio input "true"
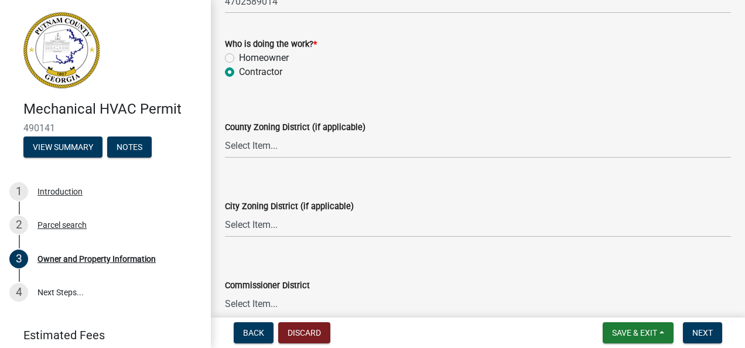
scroll to position [2033, 0]
click at [709, 327] on button "Next" at bounding box center [702, 332] width 39 height 21
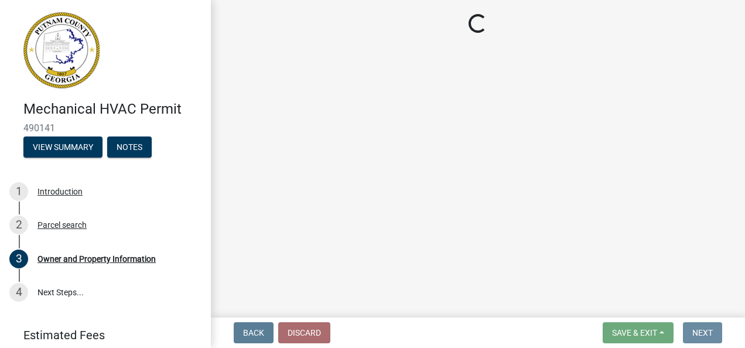
scroll to position [0, 0]
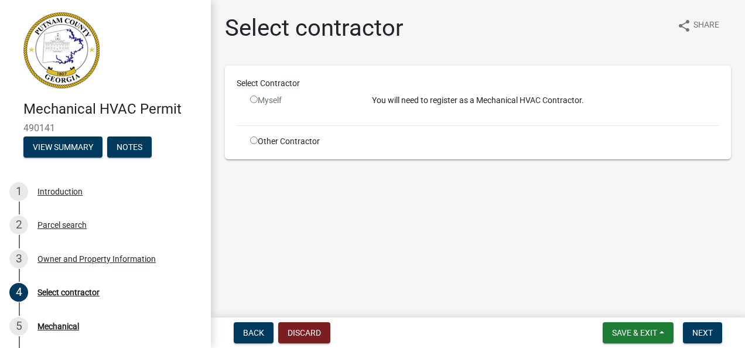
click at [256, 100] on input "radio" at bounding box center [254, 100] width 8 height 8
radio input "false"
click at [701, 330] on span "Next" at bounding box center [703, 332] width 21 height 9
click at [253, 142] on input "radio" at bounding box center [254, 141] width 8 height 8
radio input "true"
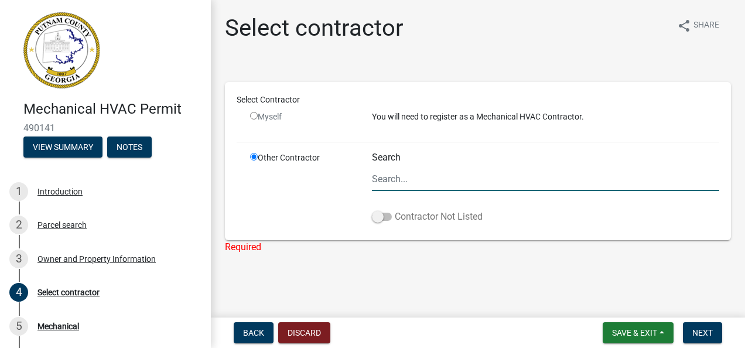
click at [382, 220] on span at bounding box center [382, 217] width 20 height 8
click at [395, 210] on input "Contractor Not Listed" at bounding box center [395, 210] width 0 height 0
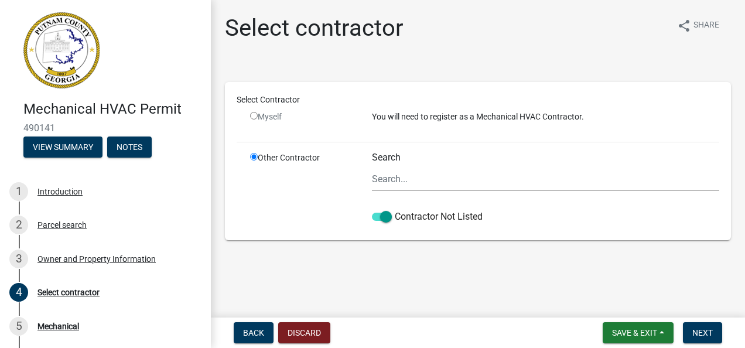
click at [253, 116] on input "radio" at bounding box center [254, 116] width 8 height 8
radio input "false"
radio input "true"
click at [253, 116] on input "radio" at bounding box center [254, 116] width 8 height 8
radio input "false"
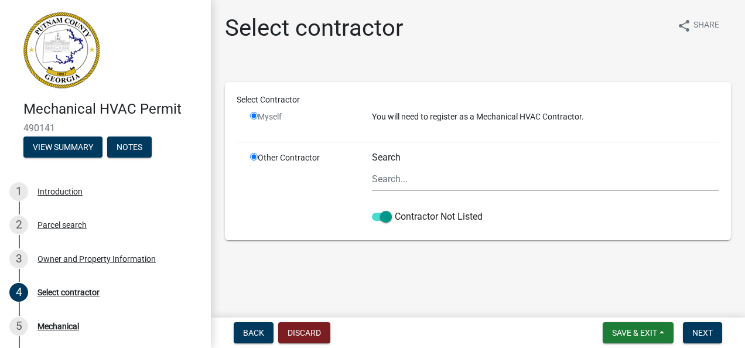
radio input "true"
click at [253, 116] on input "radio" at bounding box center [254, 116] width 8 height 8
radio input "false"
radio input "true"
drag, startPoint x: 253, startPoint y: 116, endPoint x: 430, endPoint y: 175, distance: 186.1
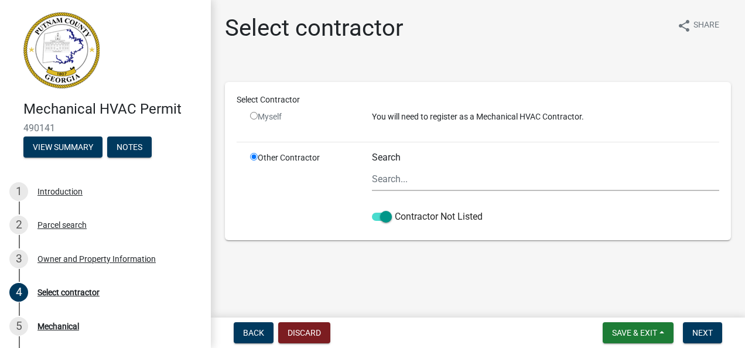
click at [430, 175] on div "Select Contractor Myself You will need to register as a Mechanical HVAC Contrac…" at bounding box center [478, 161] width 483 height 135
click at [430, 175] on input "Search" at bounding box center [546, 179] width 348 height 24
type input "p"
click at [701, 331] on span "Next" at bounding box center [703, 332] width 21 height 9
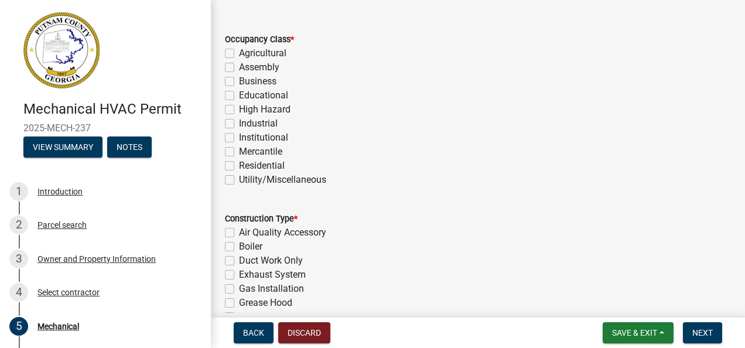
scroll to position [45, 0]
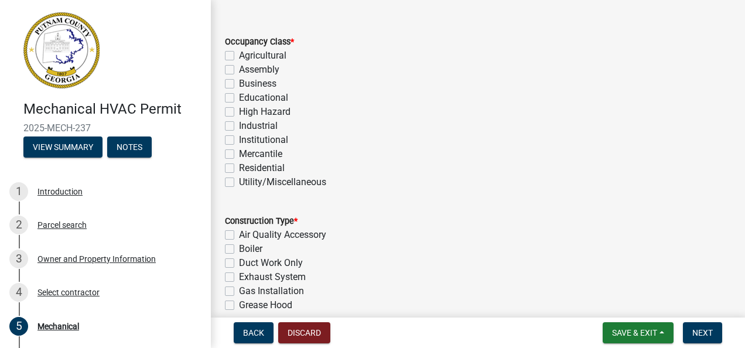
click at [239, 83] on label "Business" at bounding box center [258, 84] width 38 height 14
click at [239, 83] on input "Business" at bounding box center [243, 81] width 8 height 8
checkbox input "true"
checkbox input "false"
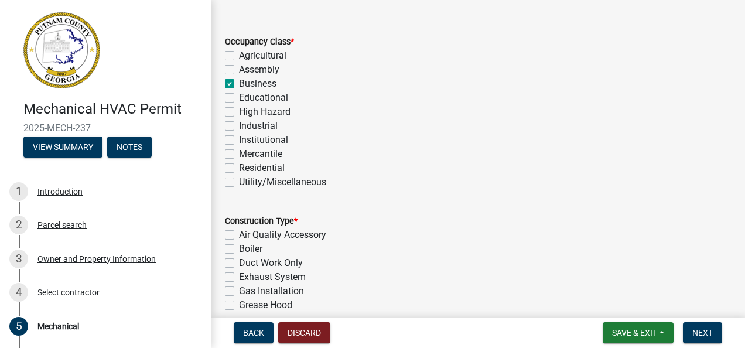
checkbox input "true"
checkbox input "false"
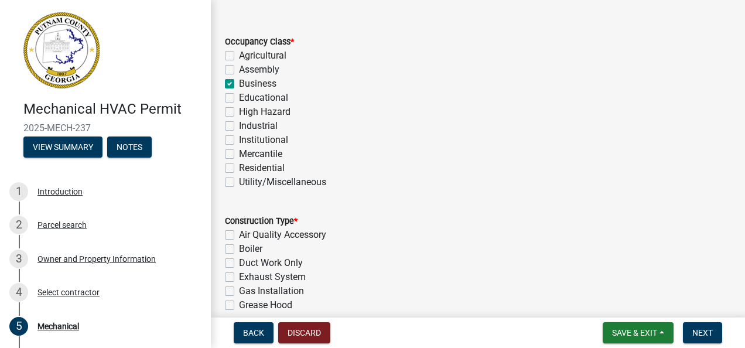
checkbox input "false"
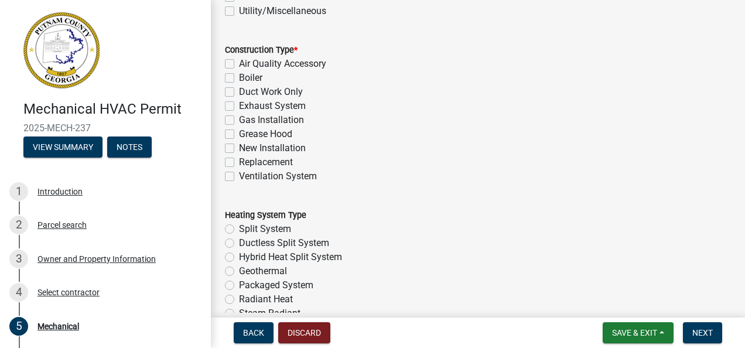
scroll to position [218, 0]
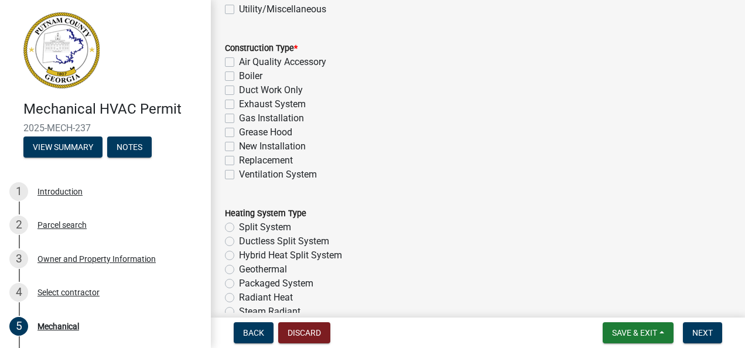
click at [239, 159] on label "Replacement" at bounding box center [266, 161] width 54 height 14
click at [239, 159] on input "Replacement" at bounding box center [243, 158] width 8 height 8
checkbox input "true"
checkbox input "false"
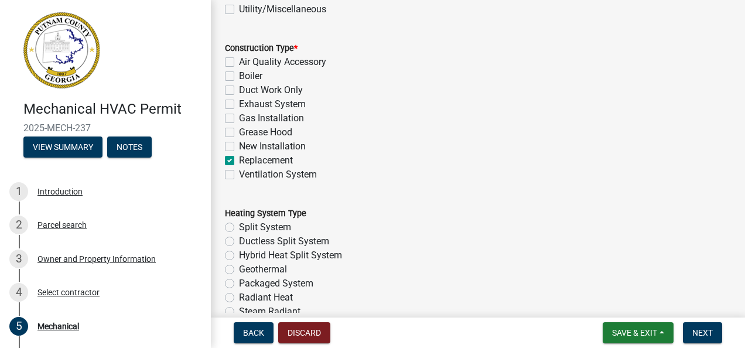
checkbox input "false"
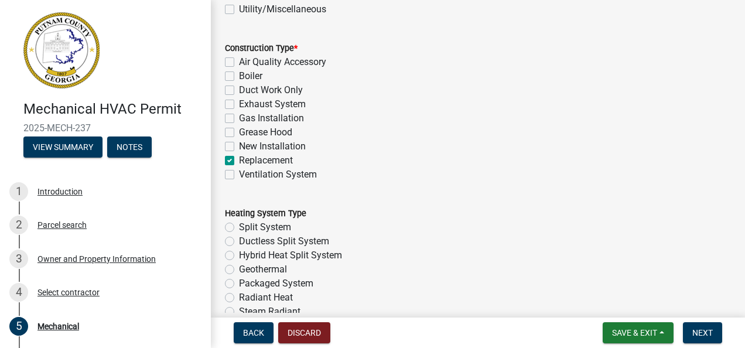
checkbox input "true"
checkbox input "false"
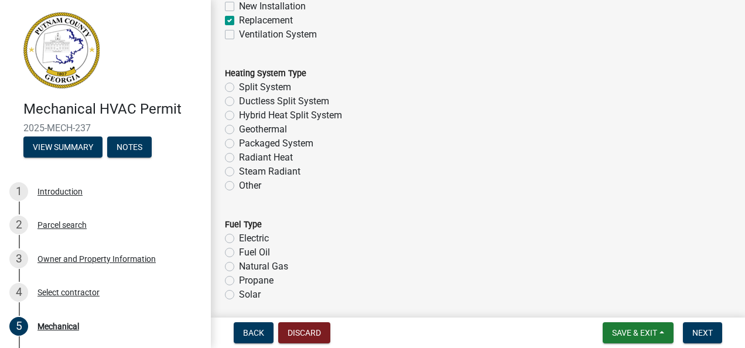
scroll to position [363, 0]
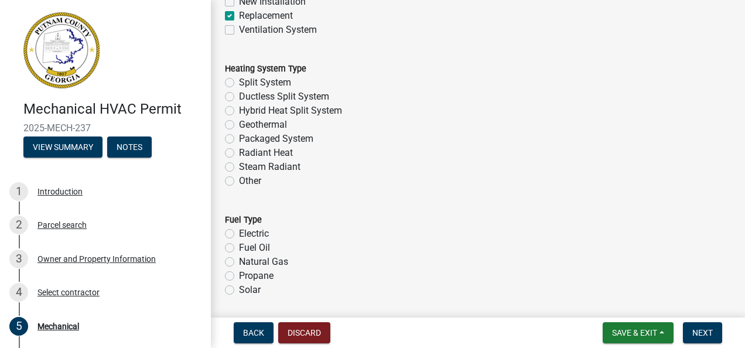
click at [239, 231] on label "Electric" at bounding box center [254, 234] width 30 height 14
click at [239, 231] on input "Electric" at bounding box center [243, 231] width 8 height 8
radio input "true"
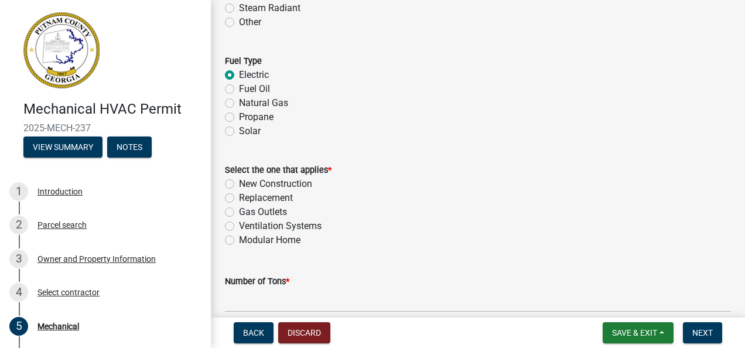
scroll to position [522, 0]
click at [239, 198] on label "Replacement" at bounding box center [266, 197] width 54 height 14
click at [239, 198] on input "Replacement" at bounding box center [243, 194] width 8 height 8
radio input "true"
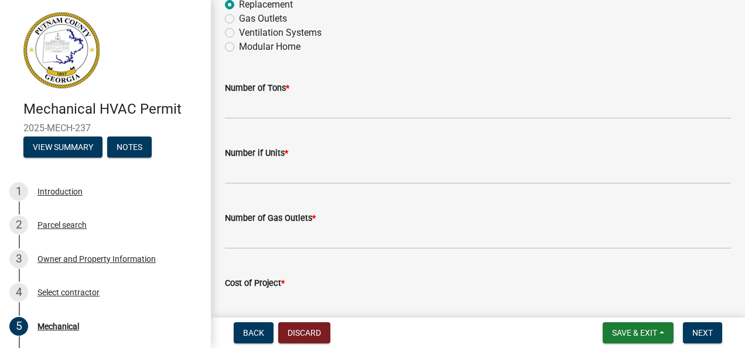
scroll to position [798, 0]
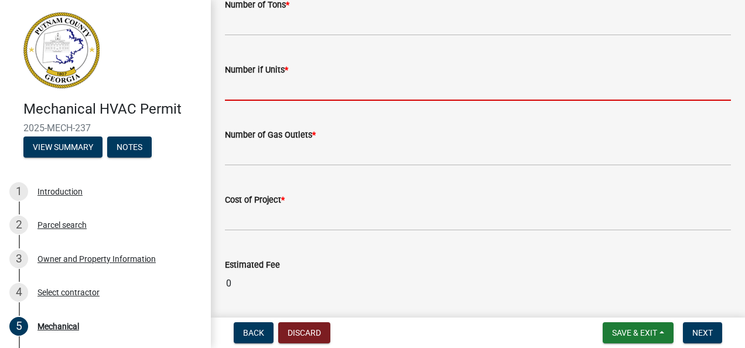
click at [268, 90] on input "text" at bounding box center [478, 89] width 506 height 24
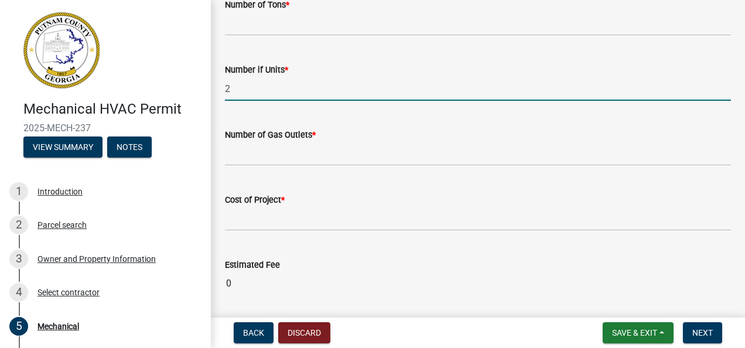
type input "2"
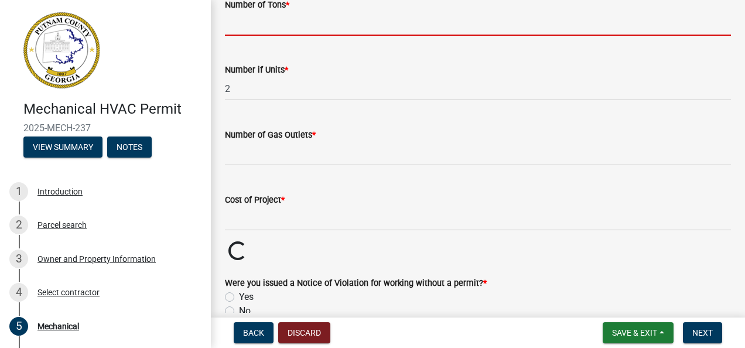
click at [301, 25] on input "text" at bounding box center [478, 24] width 506 height 24
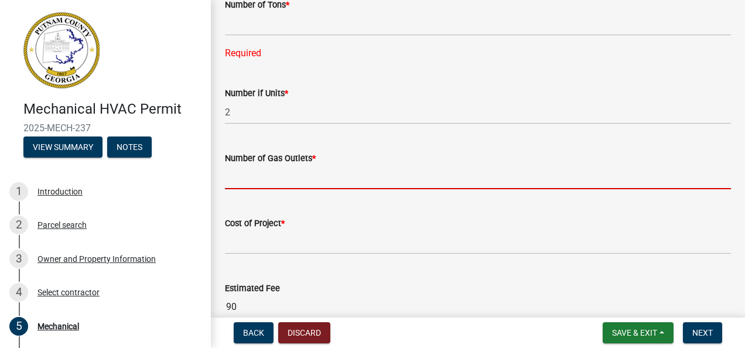
click at [263, 154] on form "Number of Gas Outlets *" at bounding box center [478, 170] width 506 height 38
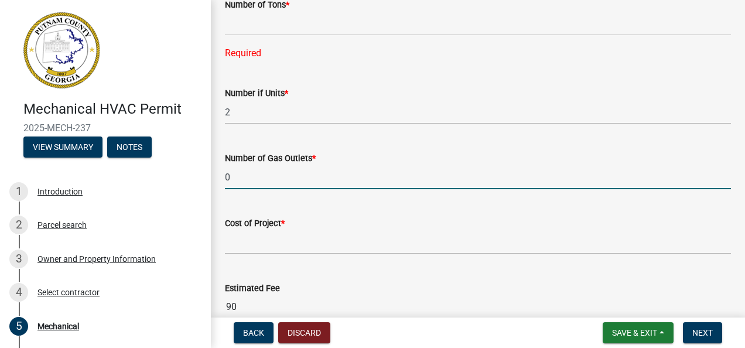
type input "0"
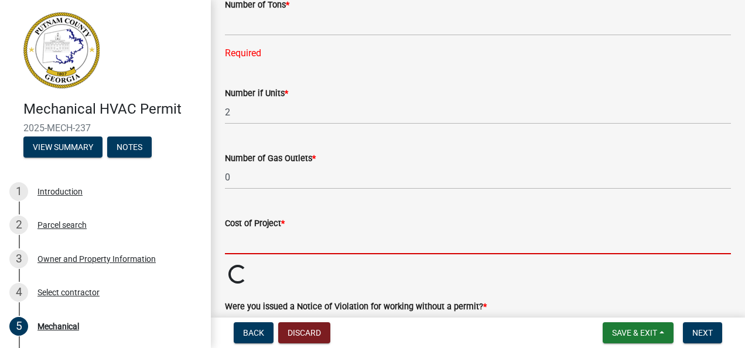
click at [261, 239] on input "text" at bounding box center [478, 242] width 506 height 24
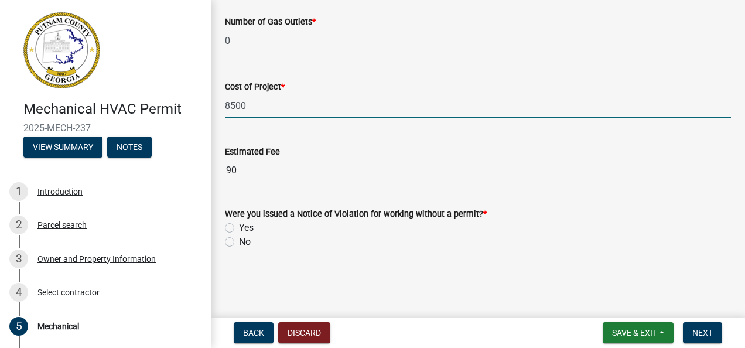
scroll to position [936, 0]
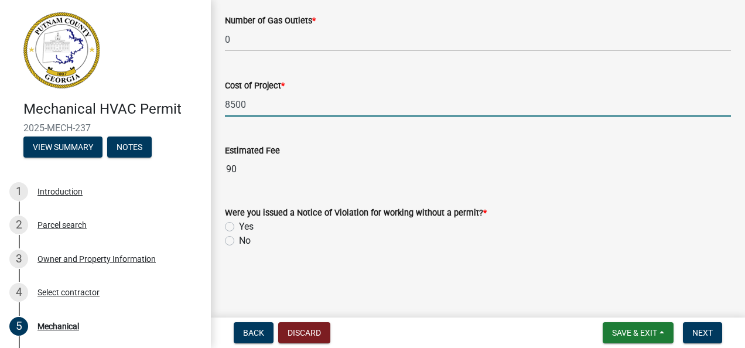
type input "8500"
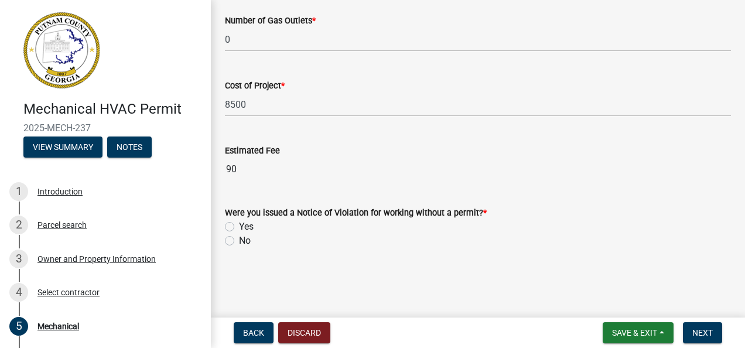
click at [239, 241] on label "No" at bounding box center [245, 241] width 12 height 14
click at [239, 241] on input "No" at bounding box center [243, 238] width 8 height 8
radio input "true"
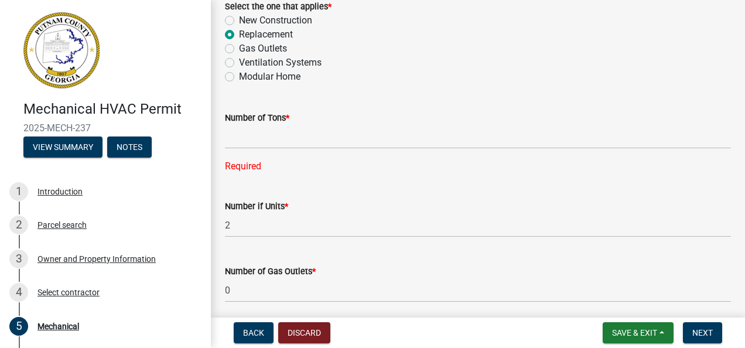
scroll to position [679, 0]
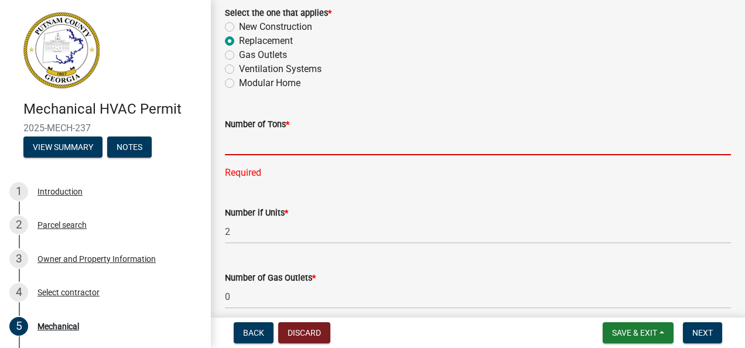
click at [248, 141] on input "text" at bounding box center [478, 143] width 506 height 24
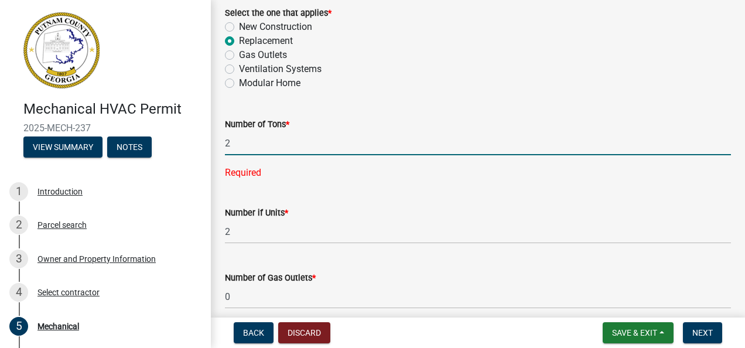
type input "2"
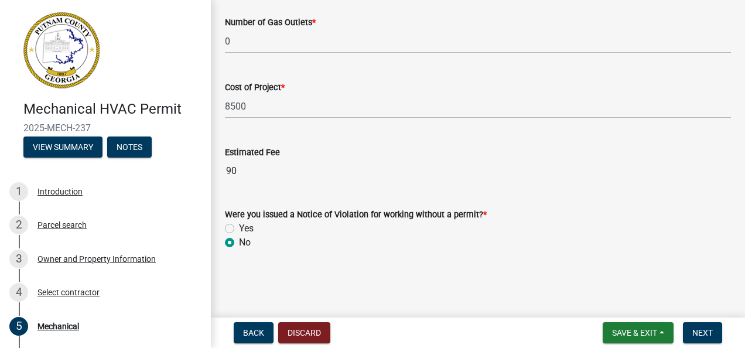
scroll to position [913, 0]
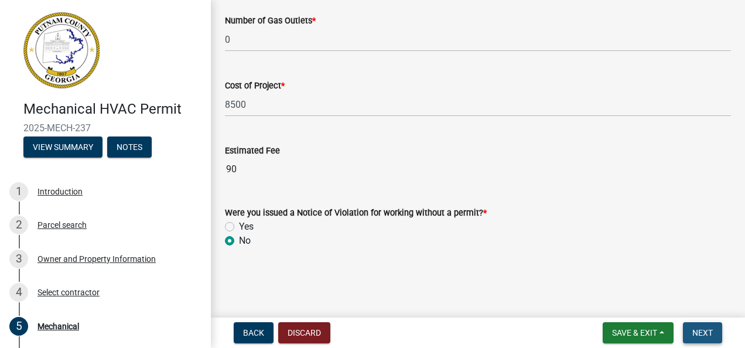
click at [703, 325] on button "Next" at bounding box center [702, 332] width 39 height 21
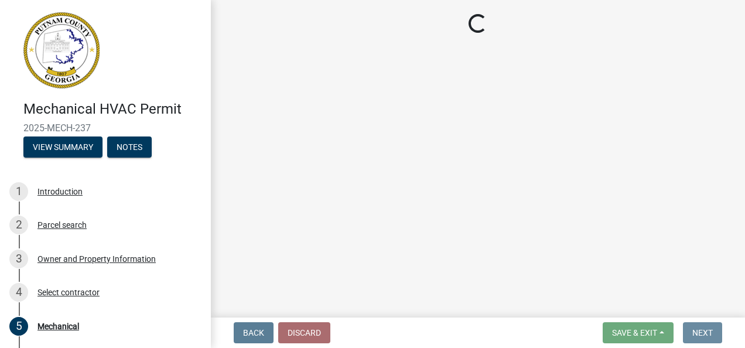
scroll to position [0, 0]
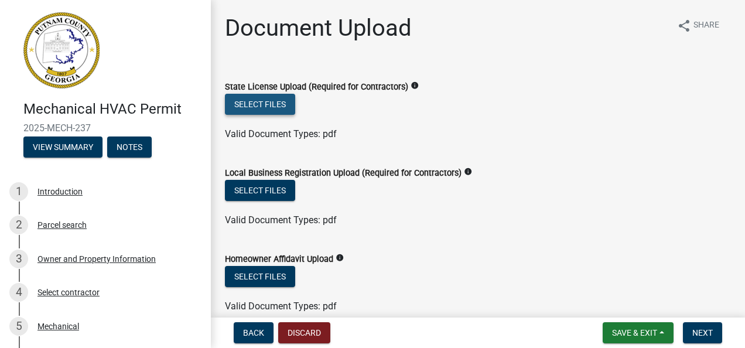
click at [268, 101] on button "Select files" at bounding box center [260, 104] width 70 height 21
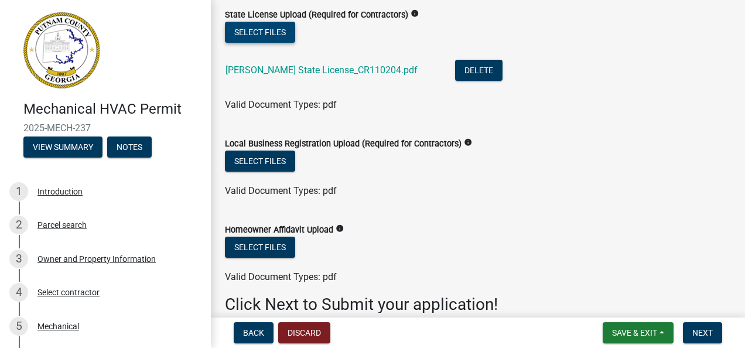
scroll to position [73, 0]
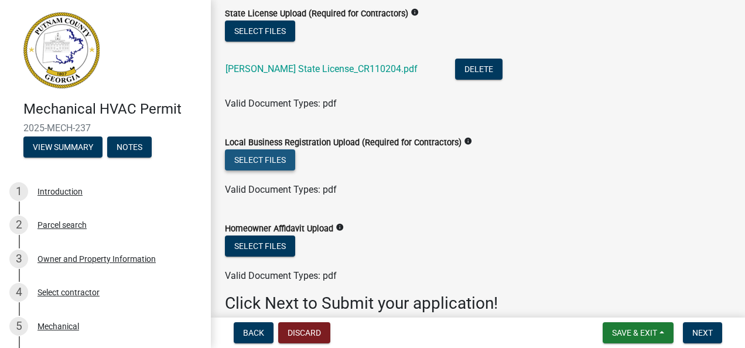
click at [275, 162] on button "Select files" at bounding box center [260, 159] width 70 height 21
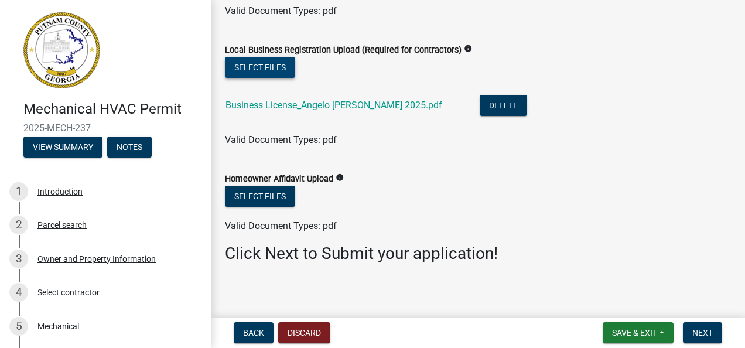
scroll to position [171, 0]
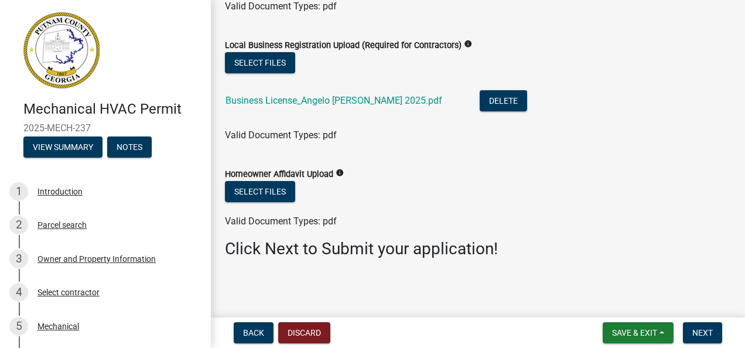
click at [342, 171] on icon "info" at bounding box center [340, 173] width 8 height 8
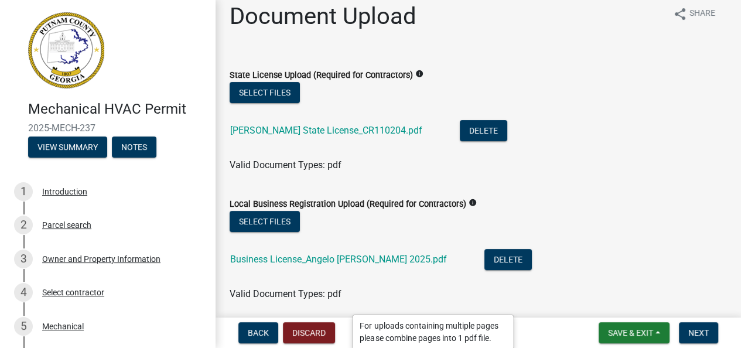
scroll to position [171, 0]
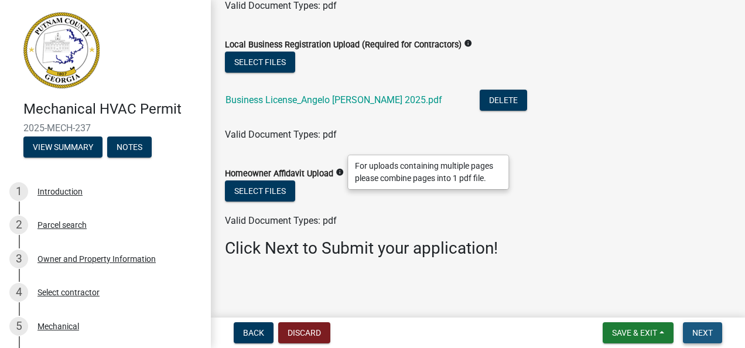
click at [710, 332] on span "Next" at bounding box center [703, 332] width 21 height 9
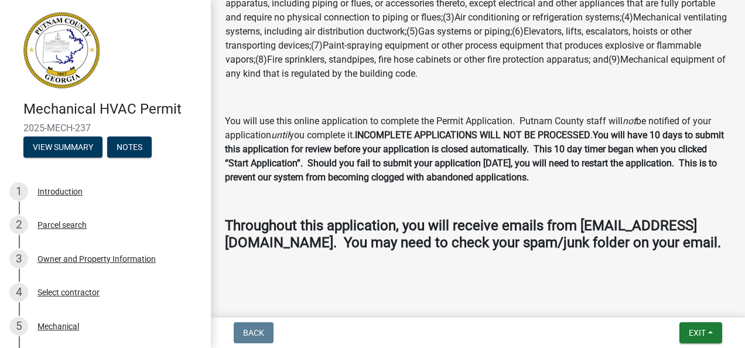
scroll to position [234, 0]
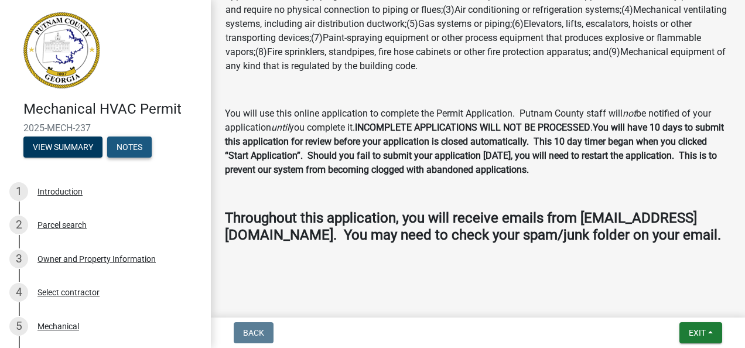
click at [136, 151] on button "Notes" at bounding box center [129, 147] width 45 height 21
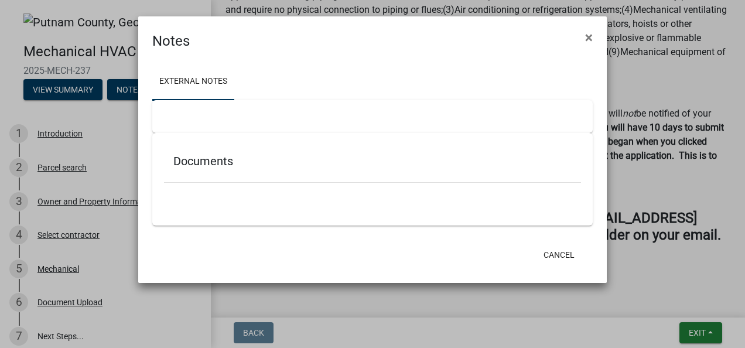
click at [221, 114] on div at bounding box center [372, 116] width 441 height 33
click at [211, 195] on div at bounding box center [372, 189] width 417 height 12
click at [272, 124] on div at bounding box center [372, 116] width 441 height 33
click at [561, 258] on button "Cancel" at bounding box center [560, 254] width 50 height 21
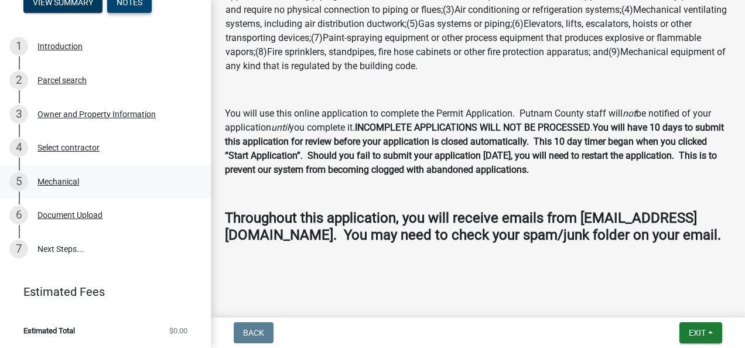
scroll to position [0, 0]
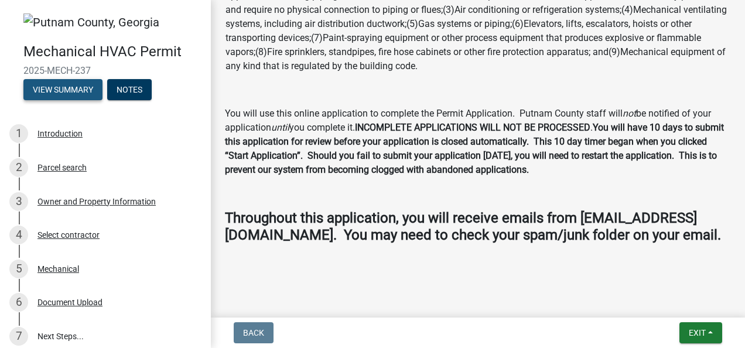
click at [84, 80] on button "View Summary" at bounding box center [62, 89] width 79 height 21
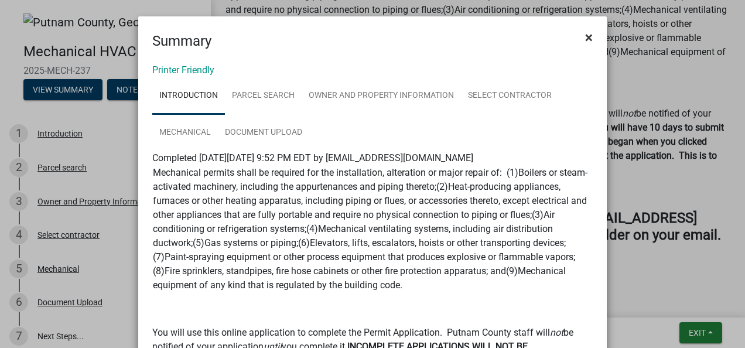
click at [588, 36] on span "×" at bounding box center [589, 37] width 8 height 16
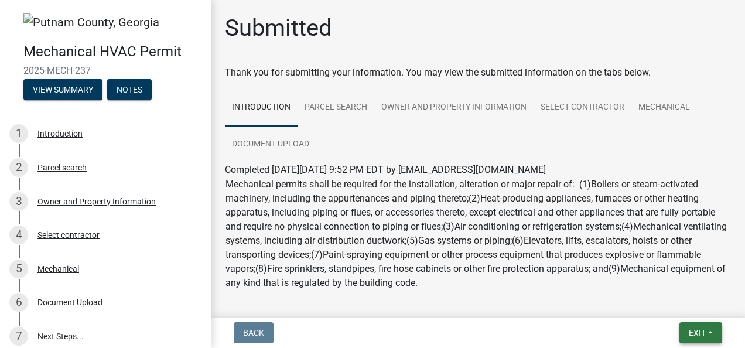
click at [699, 333] on span "Exit" at bounding box center [697, 332] width 17 height 9
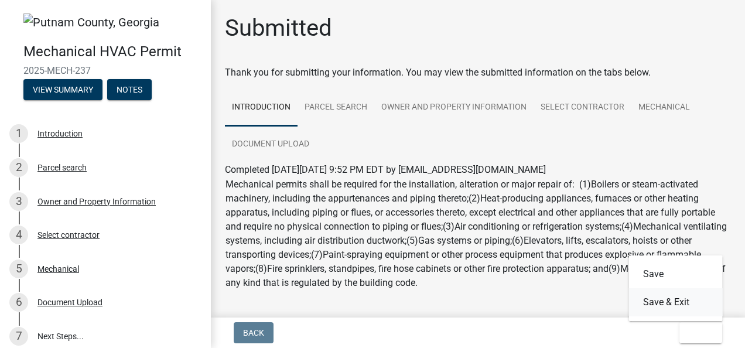
click at [683, 305] on button "Save & Exit" at bounding box center [676, 302] width 94 height 28
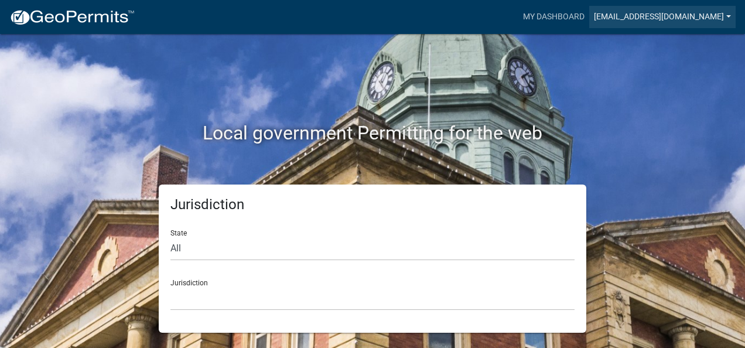
click at [729, 16] on link "[EMAIL_ADDRESS][DOMAIN_NAME]" at bounding box center [663, 17] width 147 height 22
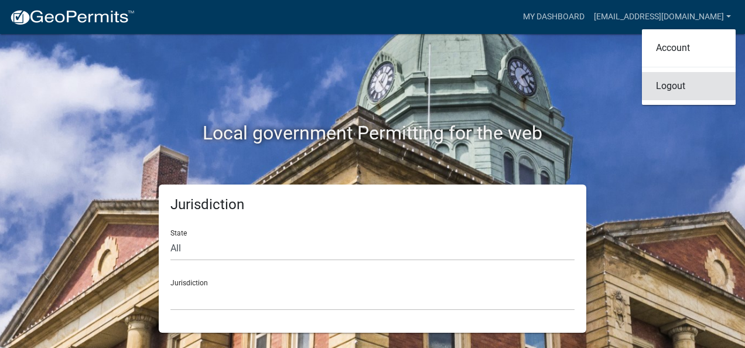
click at [673, 89] on link "Logout" at bounding box center [689, 86] width 94 height 28
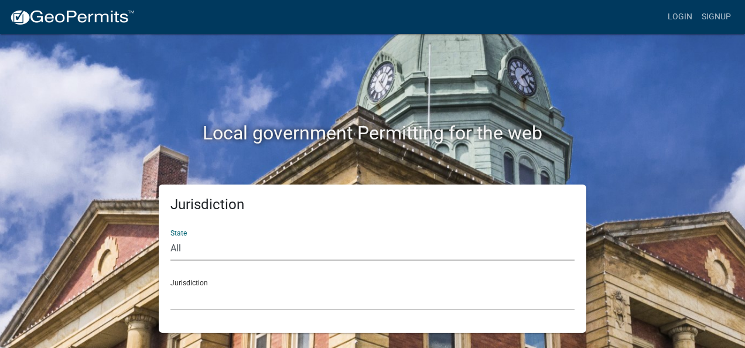
click at [217, 251] on select "All Colorado Georgia Indiana Iowa Kansas Minnesota Ohio South Carolina Wisconsin" at bounding box center [373, 249] width 404 height 24
select select "Georgia"
click at [171, 237] on select "All Colorado Georgia Indiana Iowa Kansas Minnesota Ohio South Carolina Wisconsin" at bounding box center [373, 249] width 404 height 24
click at [233, 276] on div "Jurisdiction Carroll County, Georgia Cook County, Georgia Crawford County, Geor…" at bounding box center [373, 290] width 404 height 40
click at [222, 294] on select "Carroll County, Georgia Cook County, Georgia Crawford County, Georgia Gilmer Co…" at bounding box center [373, 299] width 404 height 24
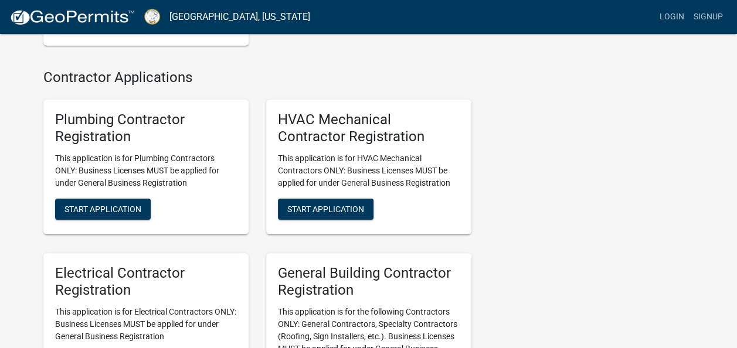
scroll to position [2233, 0]
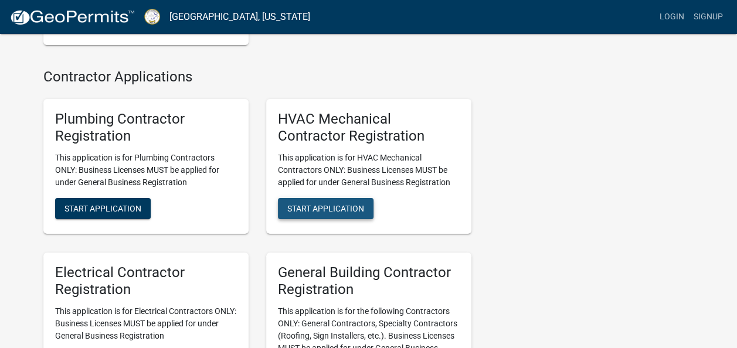
click at [336, 213] on span "Start Application" at bounding box center [325, 207] width 77 height 9
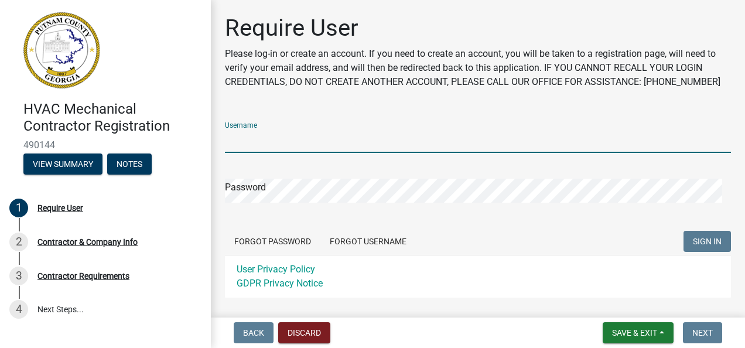
click at [266, 145] on input "Username" at bounding box center [478, 141] width 506 height 24
type input "[EMAIL_ADDRESS][DOMAIN_NAME]"
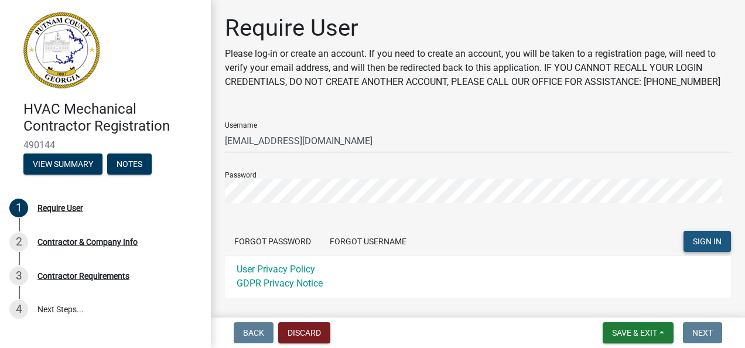
click at [693, 242] on span "SIGN IN" at bounding box center [707, 241] width 29 height 9
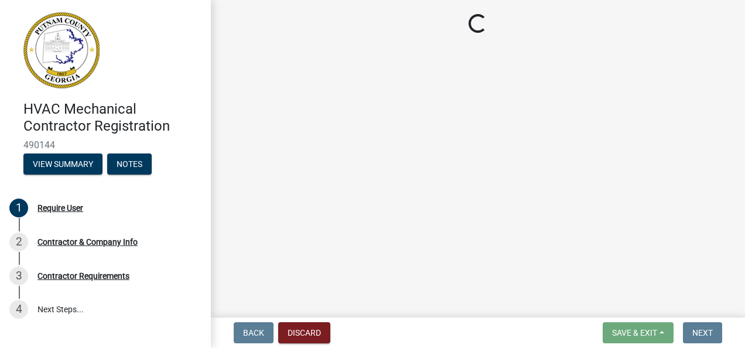
select select "Ga"
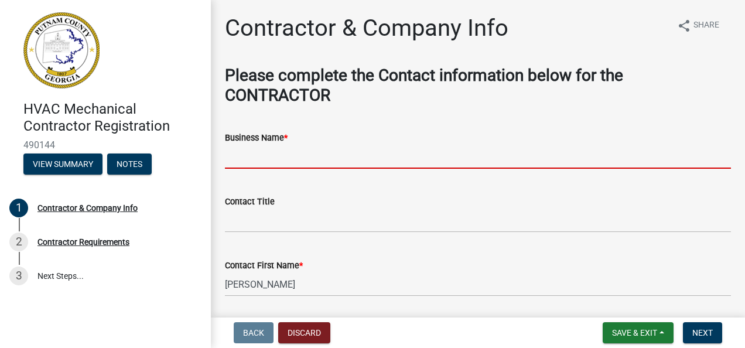
click at [437, 169] on input "Business Name *" at bounding box center [478, 157] width 506 height 24
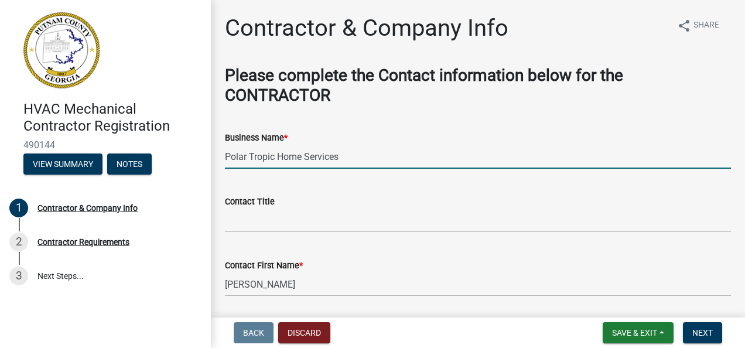
type input "Polar Tropic Home Services"
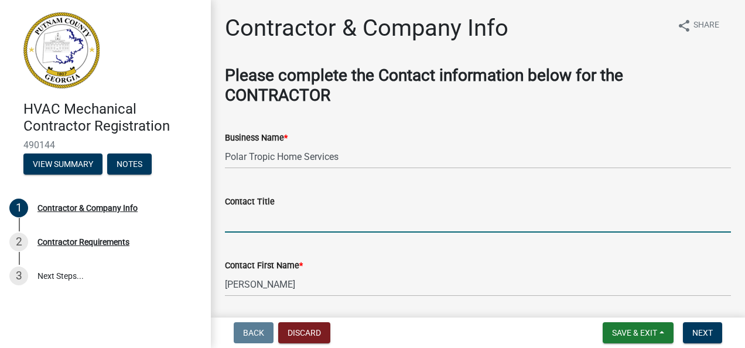
click at [343, 222] on input "Contact Title" at bounding box center [478, 221] width 506 height 24
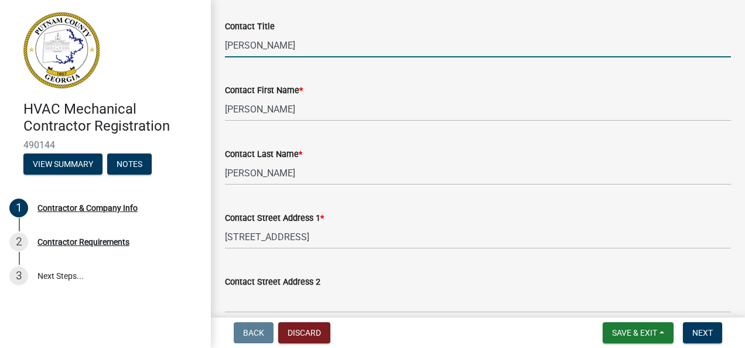
scroll to position [178, 0]
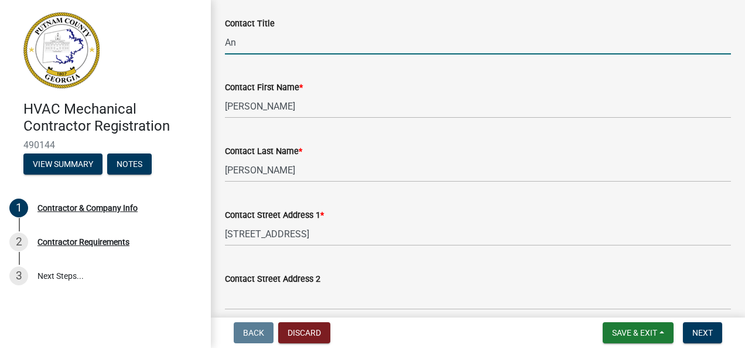
type input "A"
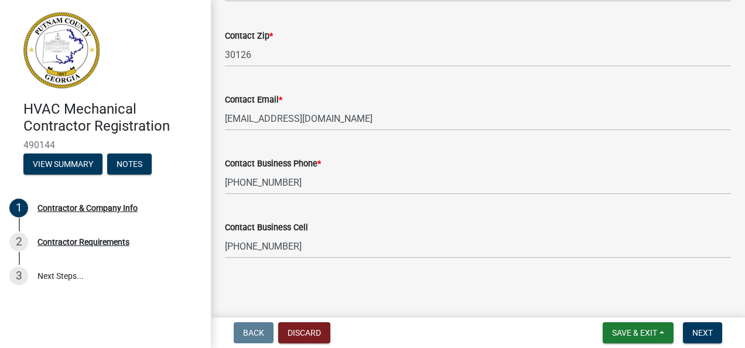
scroll to position [629, 0]
type input "Owner"
click at [707, 327] on button "Next" at bounding box center [702, 332] width 39 height 21
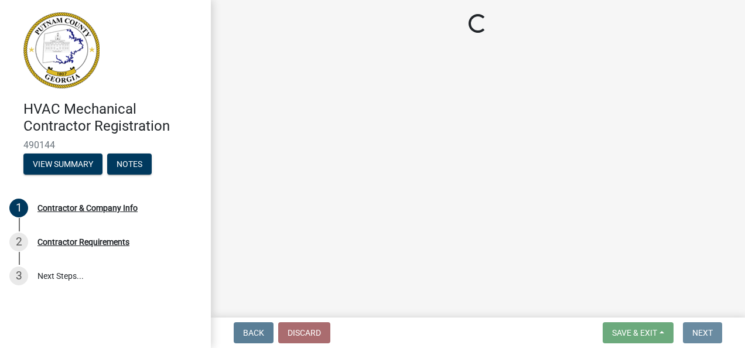
scroll to position [0, 0]
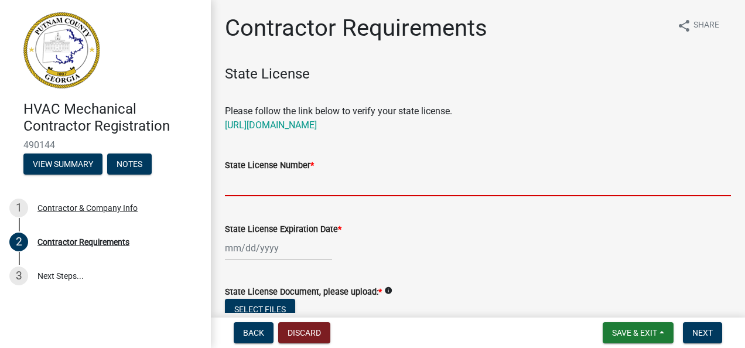
click at [360, 186] on input "State License Number *" at bounding box center [478, 184] width 506 height 24
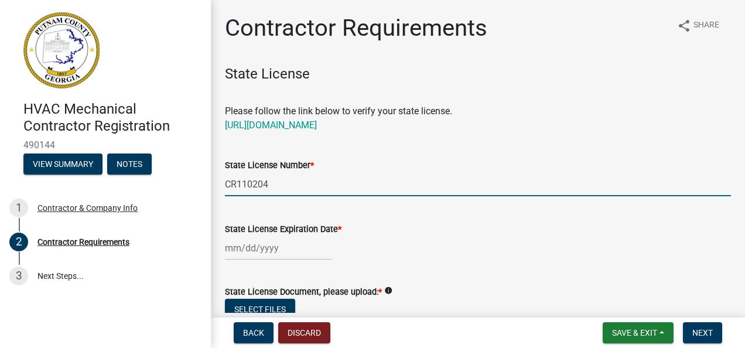
type input "CR110204"
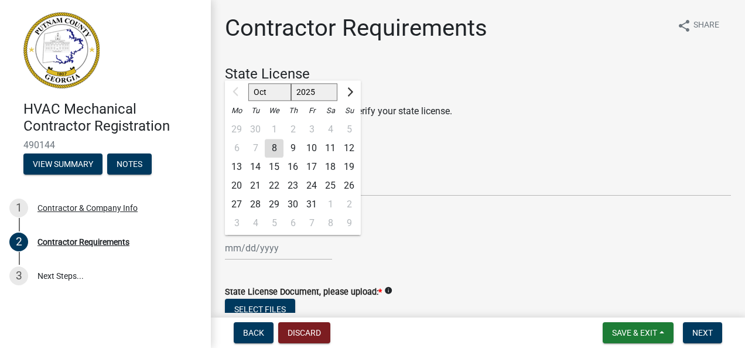
click at [229, 246] on input "State License Expiration Date *" at bounding box center [278, 248] width 107 height 24
click at [350, 93] on span "Next month" at bounding box center [349, 91] width 9 height 9
select select "11"
click at [350, 197] on div "30" at bounding box center [349, 204] width 19 height 19
type input "11/30/2025"
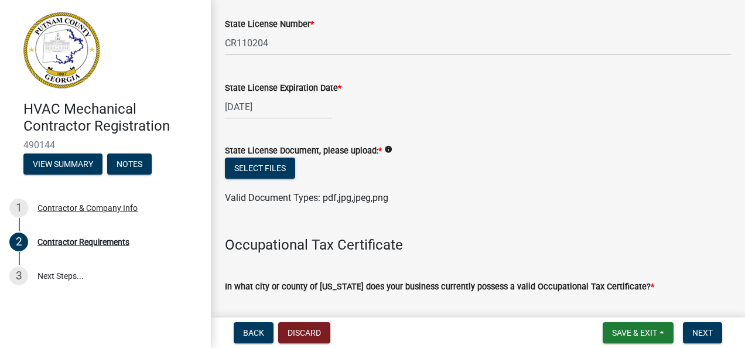
scroll to position [142, 0]
click at [277, 170] on button "Select files" at bounding box center [260, 167] width 70 height 21
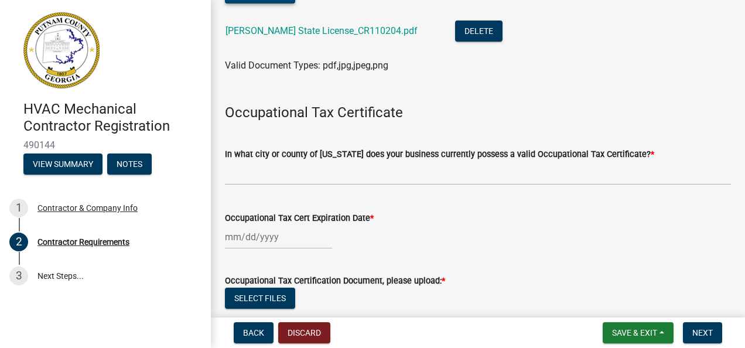
scroll to position [318, 0]
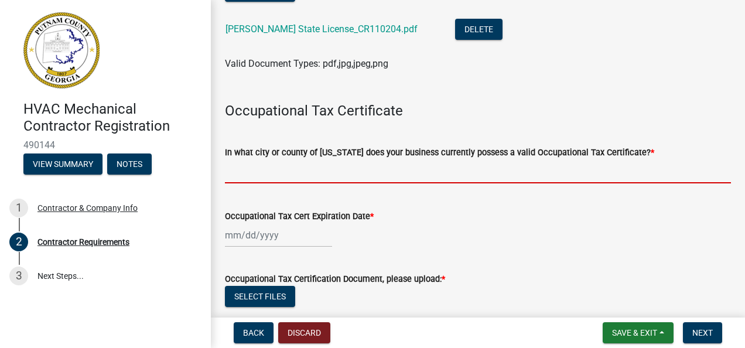
click at [361, 178] on input "In what city or county of Georgia does your business currently possess a valid …" at bounding box center [478, 171] width 506 height 24
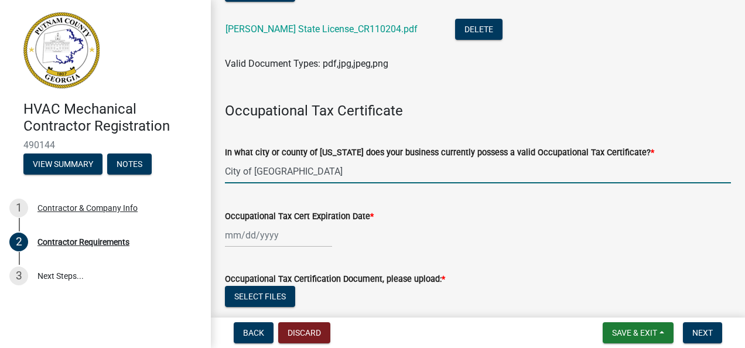
type input "City of Mableton"
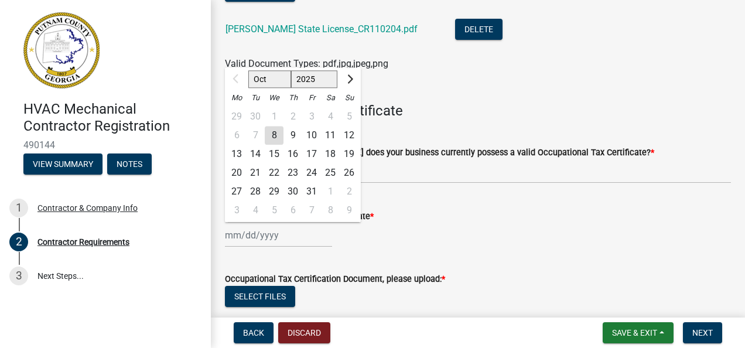
click at [228, 234] on input "Occupational Tax Cert Expiration Date *" at bounding box center [278, 235] width 107 height 24
click at [350, 79] on span "Next month" at bounding box center [349, 78] width 9 height 9
click at [348, 82] on span "Next month" at bounding box center [349, 78] width 9 height 9
select select "12"
click at [273, 188] on div "31" at bounding box center [274, 192] width 19 height 19
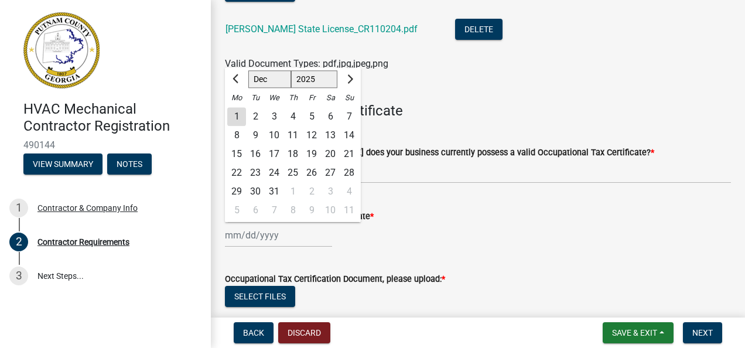
type input "12/31/2025"
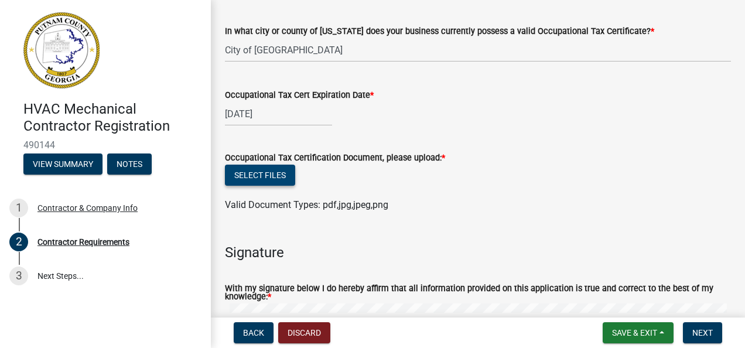
scroll to position [440, 0]
click at [260, 170] on button "Select files" at bounding box center [260, 174] width 70 height 21
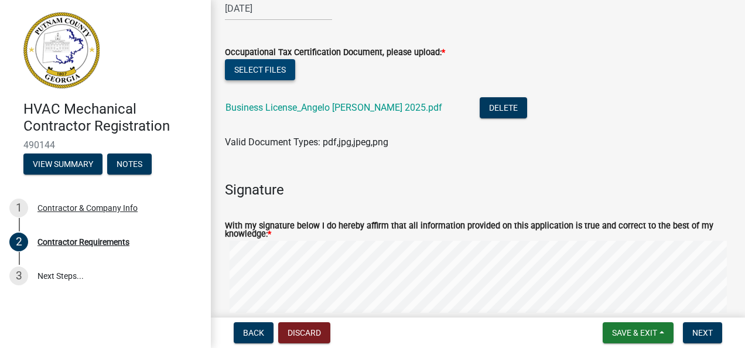
scroll to position [687, 0]
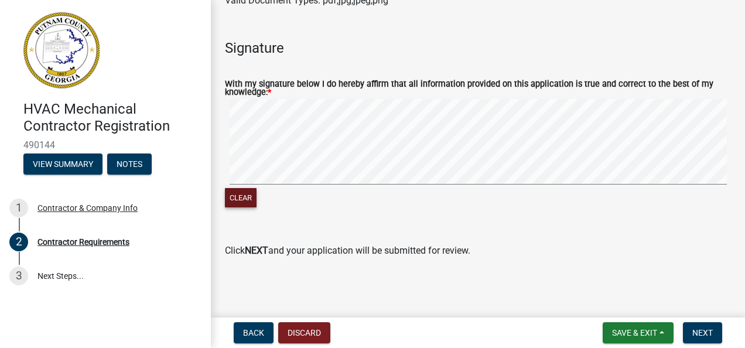
click at [240, 200] on button "Clear" at bounding box center [241, 197] width 32 height 19
click at [250, 197] on button "Clear" at bounding box center [241, 197] width 32 height 19
click at [243, 202] on button "Clear" at bounding box center [241, 197] width 32 height 19
click at [253, 199] on button "Clear" at bounding box center [241, 197] width 32 height 19
click at [707, 329] on span "Next" at bounding box center [703, 332] width 21 height 9
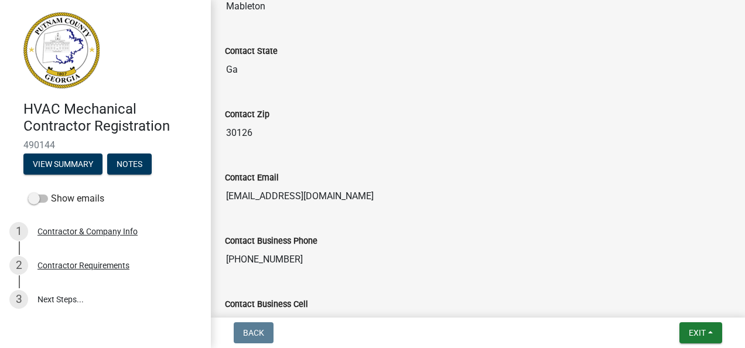
scroll to position [690, 0]
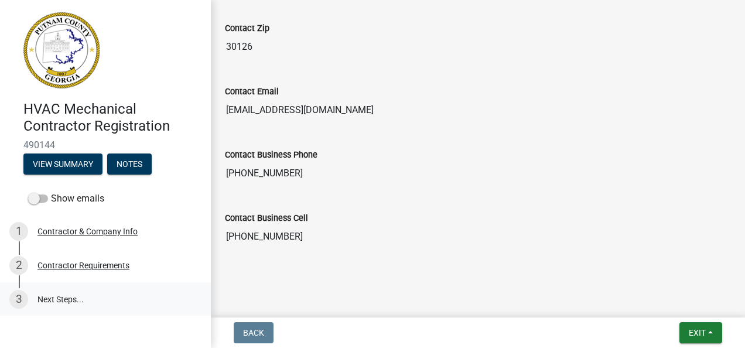
click at [60, 300] on link "3 Next Steps..." at bounding box center [105, 299] width 211 height 34
drag, startPoint x: 60, startPoint y: 300, endPoint x: 54, endPoint y: 265, distance: 35.2
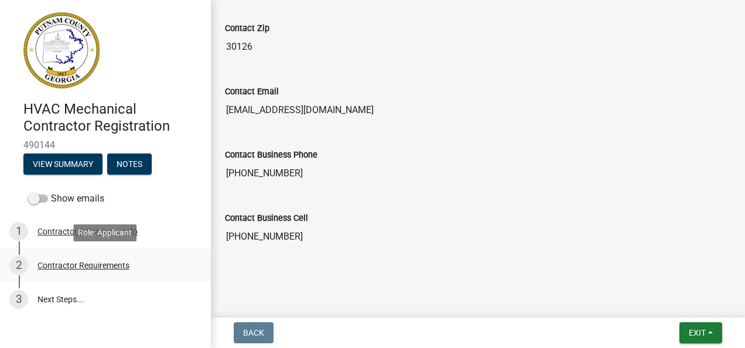
click at [54, 265] on div "Contractor Requirements" at bounding box center [84, 265] width 92 height 8
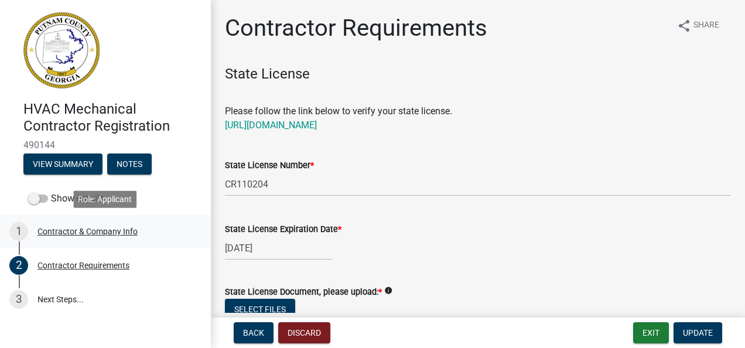
click at [57, 231] on div "Contractor & Company Info" at bounding box center [88, 231] width 100 height 8
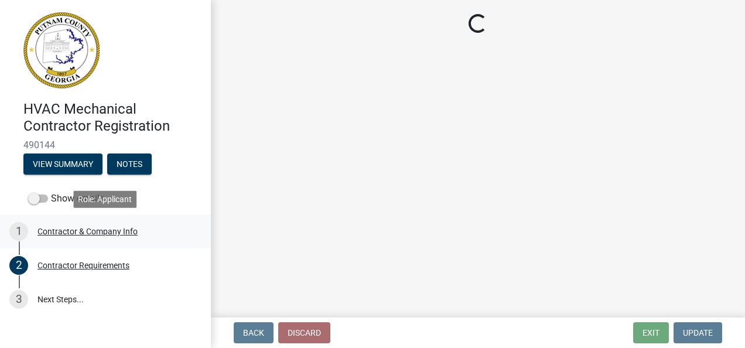
select select "Ga"
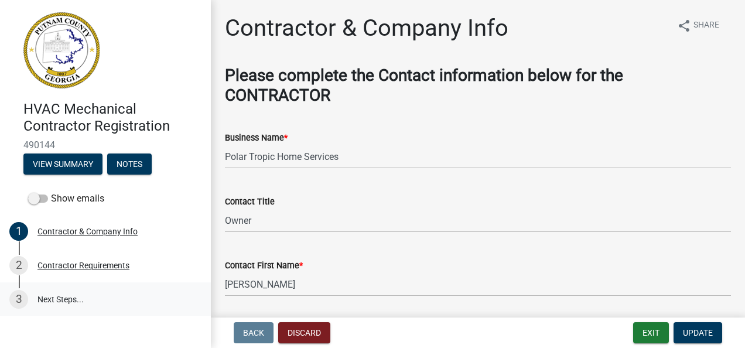
click at [59, 300] on link "3 Next Steps..." at bounding box center [105, 299] width 211 height 34
click at [75, 264] on div "Contractor Requirements" at bounding box center [84, 265] width 92 height 8
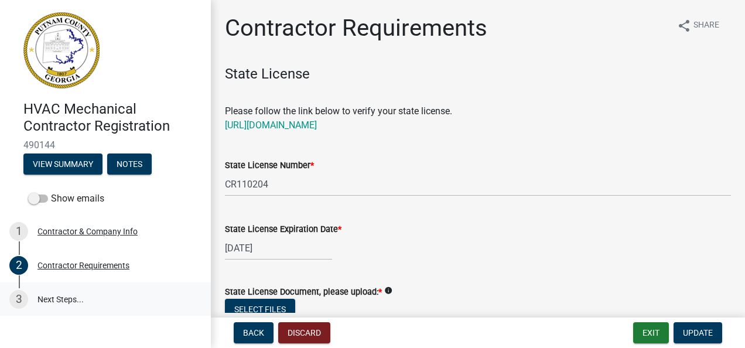
click at [68, 298] on link "3 Next Steps..." at bounding box center [105, 299] width 211 height 34
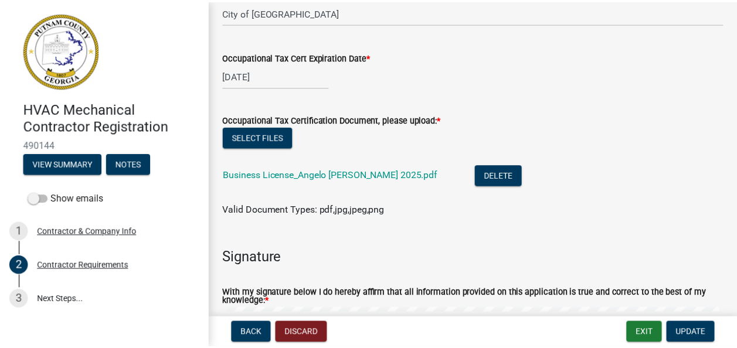
scroll to position [687, 0]
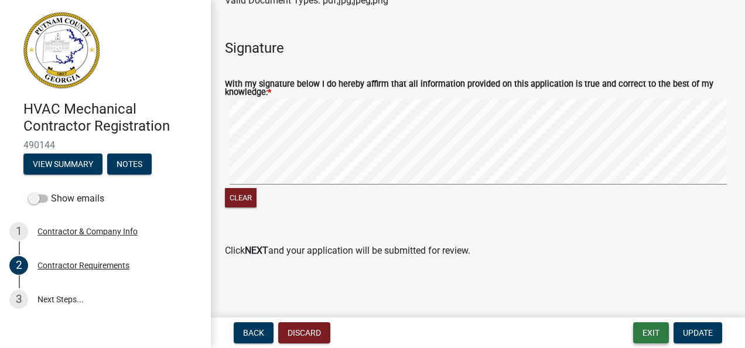
click at [656, 338] on button "Exit" at bounding box center [652, 332] width 36 height 21
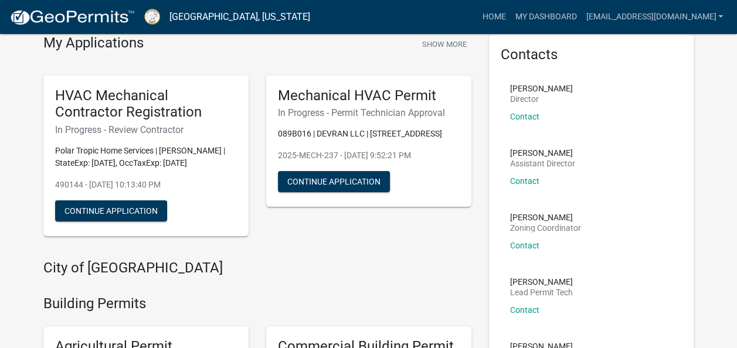
scroll to position [50, 0]
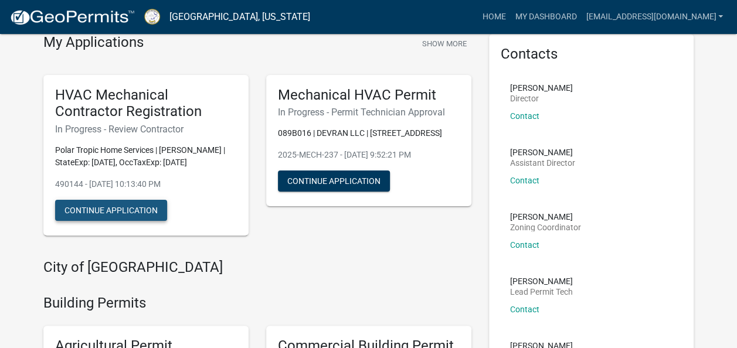
click at [136, 212] on button "Continue Application" at bounding box center [111, 210] width 112 height 21
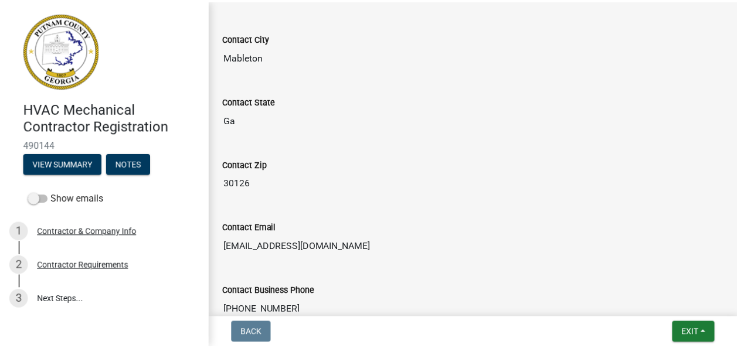
scroll to position [690, 0]
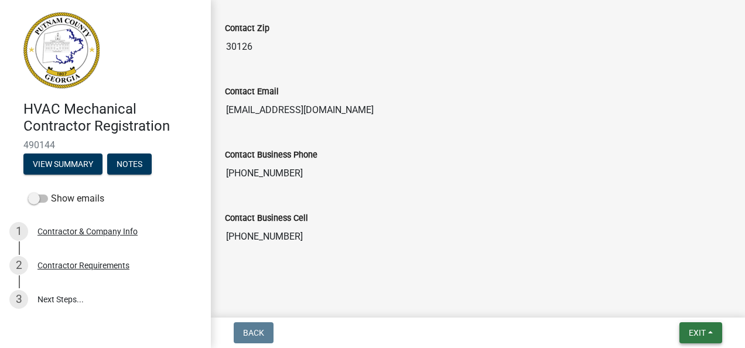
click at [711, 329] on button "Exit" at bounding box center [701, 332] width 43 height 21
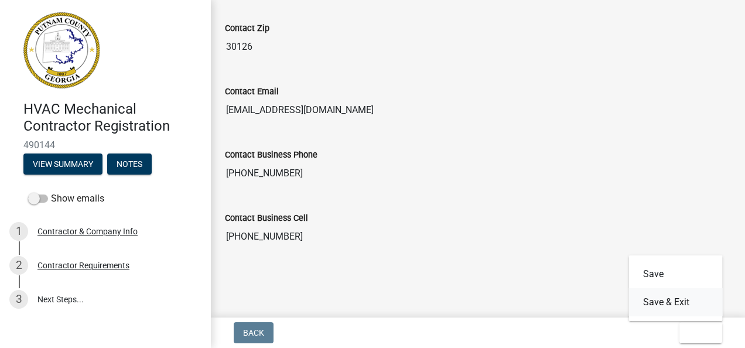
click at [676, 301] on button "Save & Exit" at bounding box center [676, 302] width 94 height 28
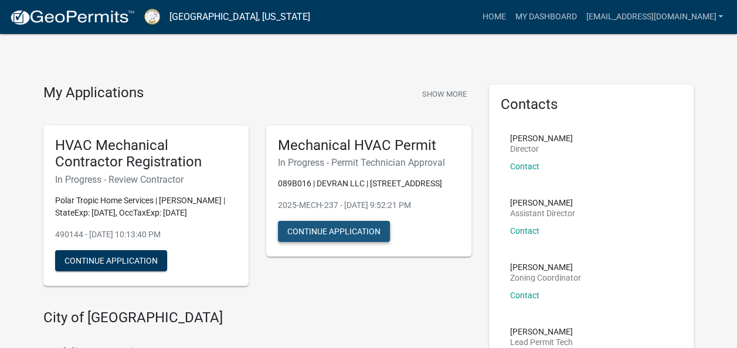
click at [341, 234] on button "Continue Application" at bounding box center [334, 231] width 112 height 21
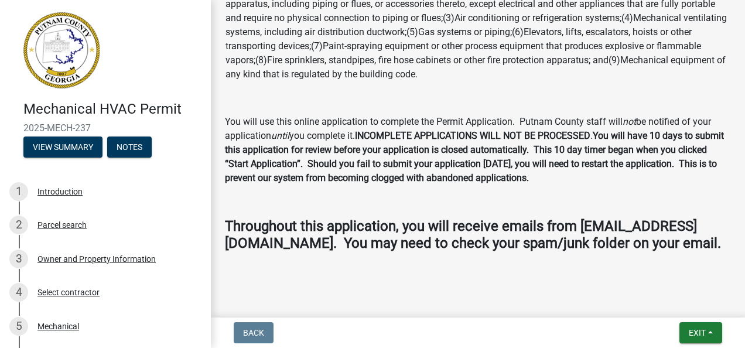
scroll to position [234, 0]
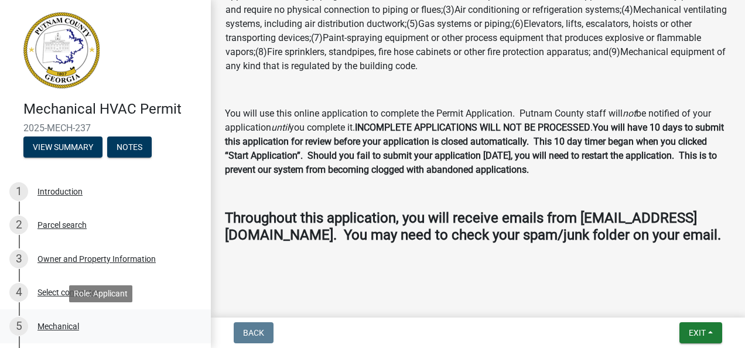
click at [59, 326] on div "Mechanical" at bounding box center [59, 326] width 42 height 8
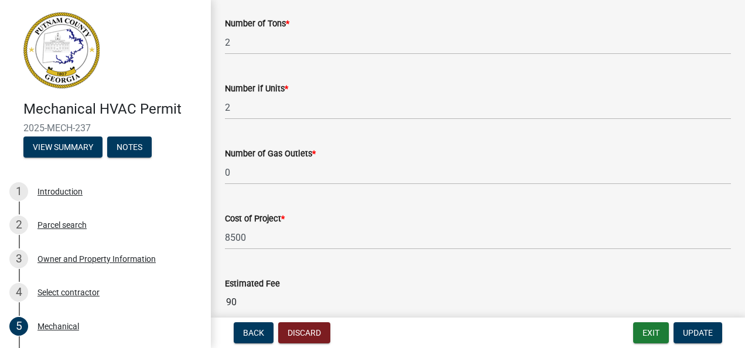
scroll to position [786, 0]
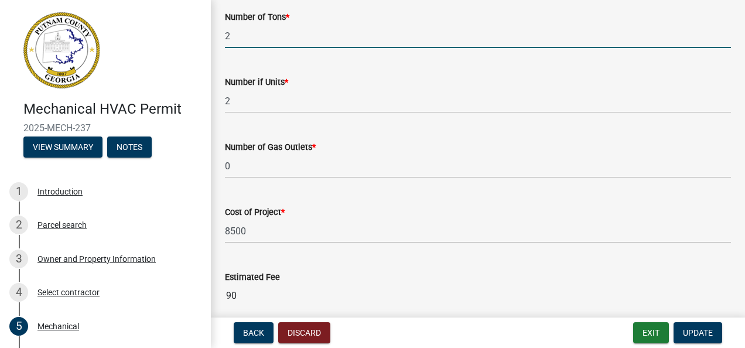
click at [243, 38] on input "2" at bounding box center [478, 36] width 506 height 24
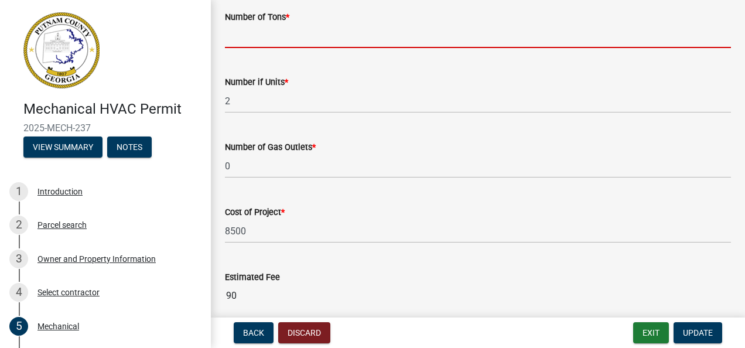
type input "3"
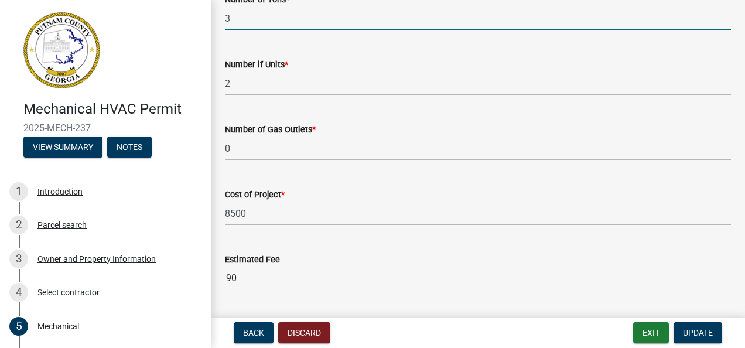
scroll to position [804, 0]
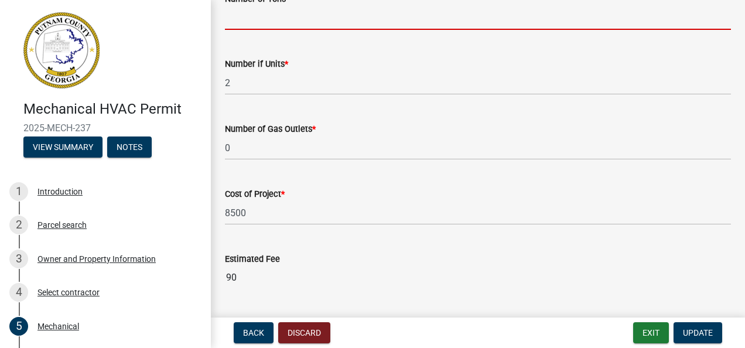
type input "2"
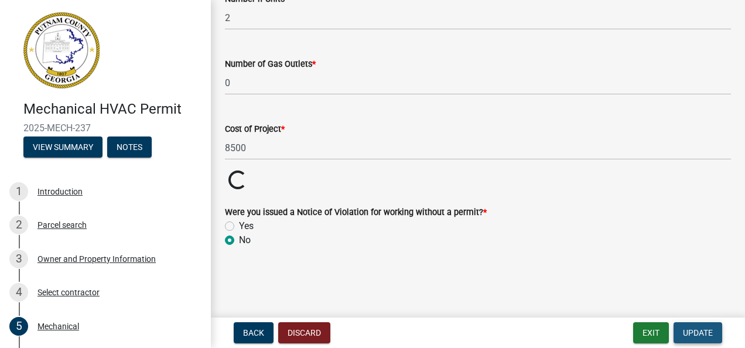
scroll to position [869, 0]
click at [704, 333] on span "Update" at bounding box center [698, 332] width 30 height 9
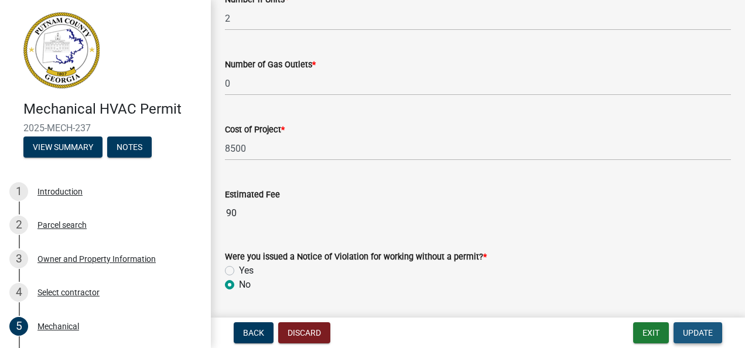
click at [704, 333] on span "Update" at bounding box center [698, 332] width 30 height 9
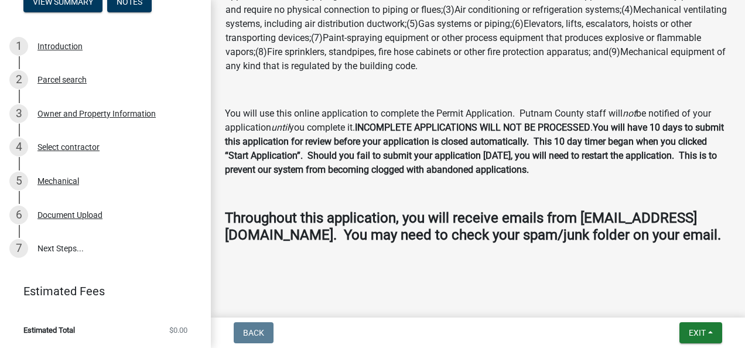
scroll to position [0, 0]
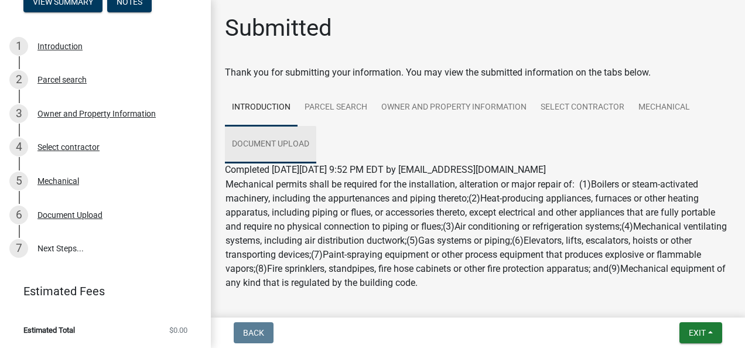
click at [261, 145] on link "Document Upload" at bounding box center [270, 145] width 91 height 38
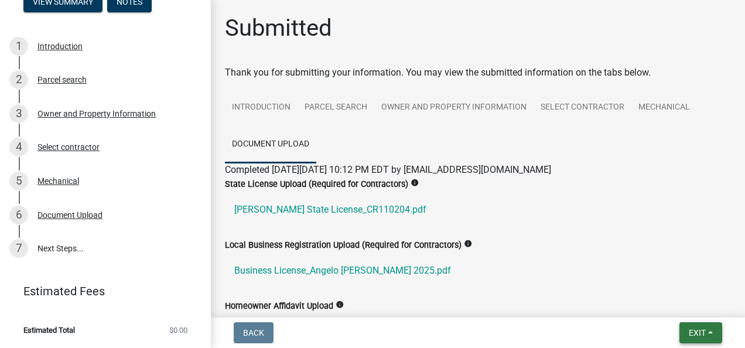
click at [705, 339] on button "Exit" at bounding box center [701, 332] width 43 height 21
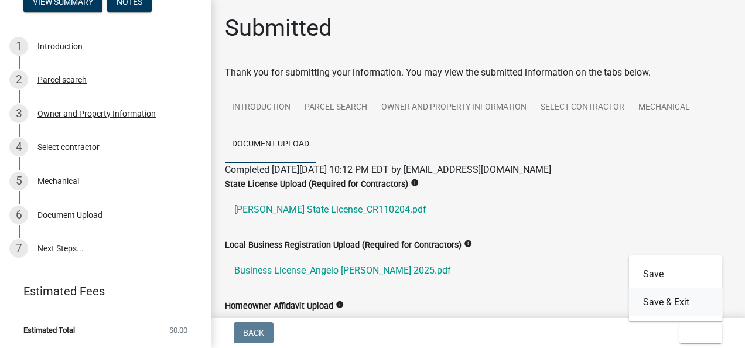
click at [682, 302] on button "Save & Exit" at bounding box center [676, 302] width 94 height 28
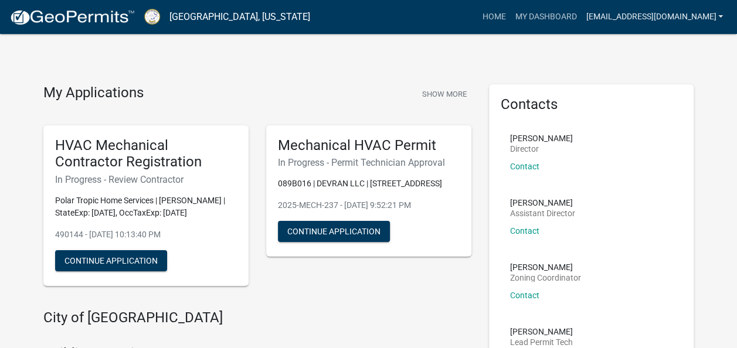
click at [714, 19] on link "[EMAIL_ADDRESS][DOMAIN_NAME]" at bounding box center [654, 17] width 147 height 22
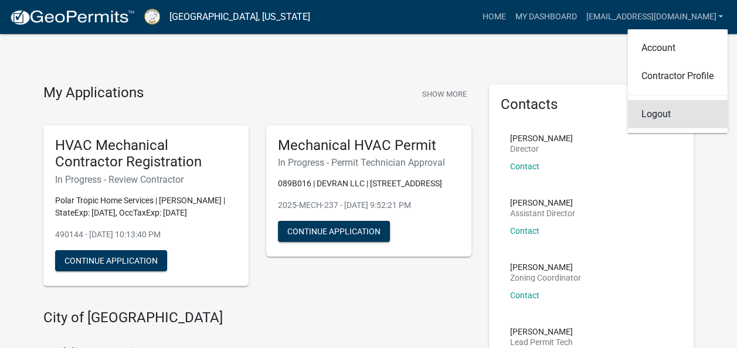
click at [661, 113] on link "Logout" at bounding box center [677, 114] width 100 height 28
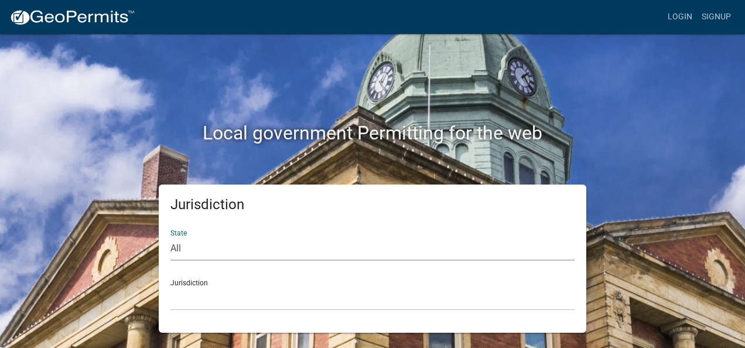
click at [230, 246] on select "All Colorado Georgia Indiana Iowa Kansas Minnesota Ohio South Carolina Wisconsin" at bounding box center [373, 249] width 404 height 24
select select "Georgia"
click at [171, 237] on select "All Colorado Georgia Indiana Iowa Kansas Minnesota Ohio South Carolina Wisconsin" at bounding box center [373, 249] width 404 height 24
click at [206, 294] on select "Carroll County, Georgia Cook County, Georgia Crawford County, Georgia Gilmer Co…" at bounding box center [373, 299] width 404 height 24
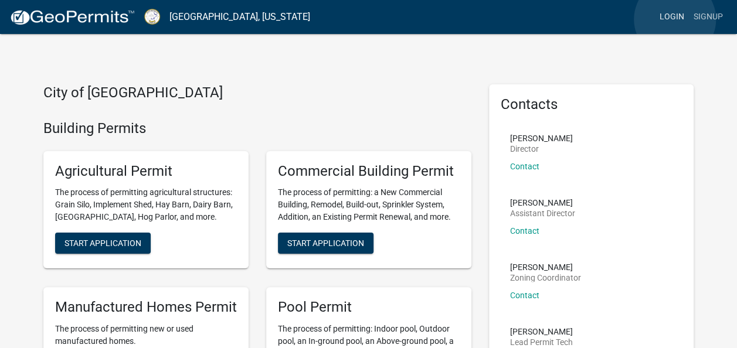
click at [675, 19] on link "Login" at bounding box center [672, 17] width 34 height 22
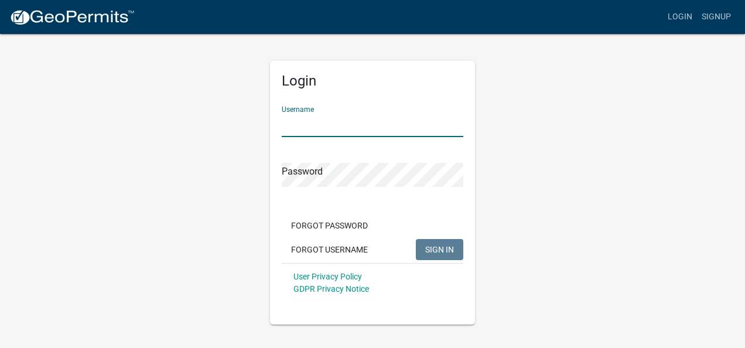
click at [316, 123] on input "Username" at bounding box center [373, 125] width 182 height 24
type input "G"
type input "Powellg.electrical@gmail.com"
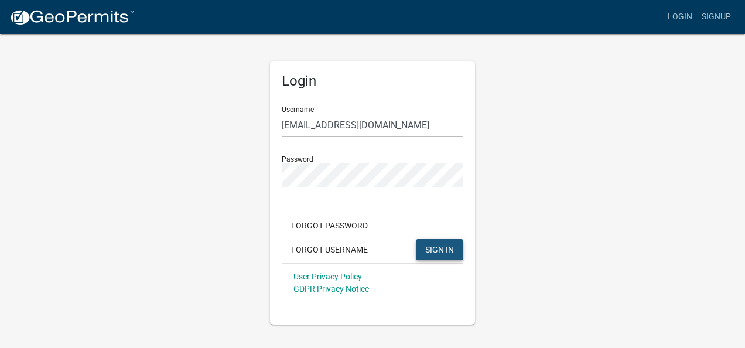
click at [445, 251] on span "SIGN IN" at bounding box center [439, 248] width 29 height 9
